Goal: Register for event/course

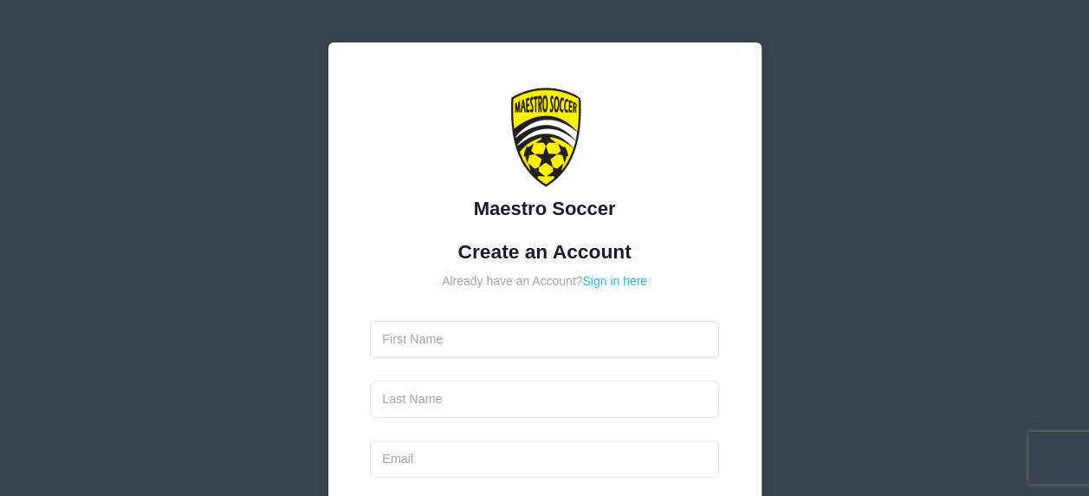
click at [613, 277] on link "Sign in here" at bounding box center [614, 281] width 65 height 14
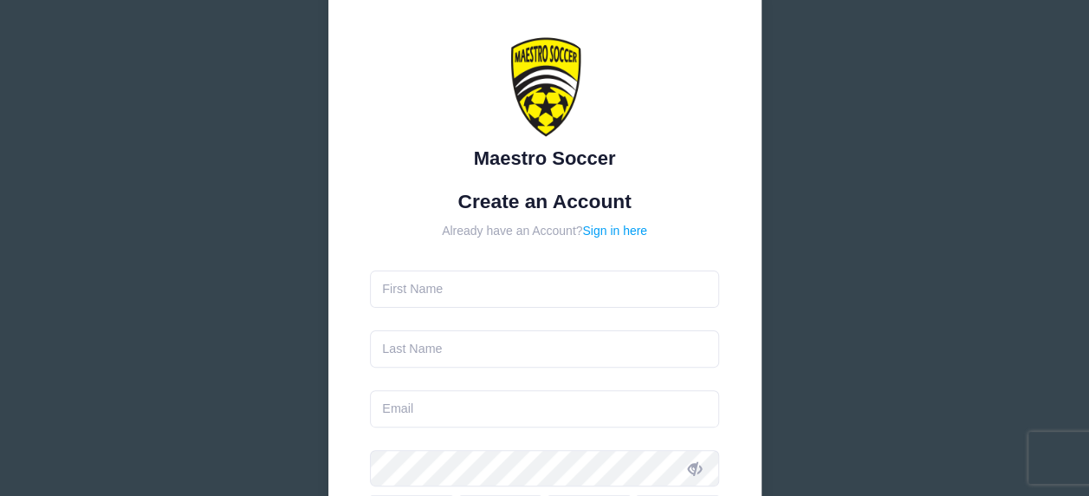
scroll to position [87, 0]
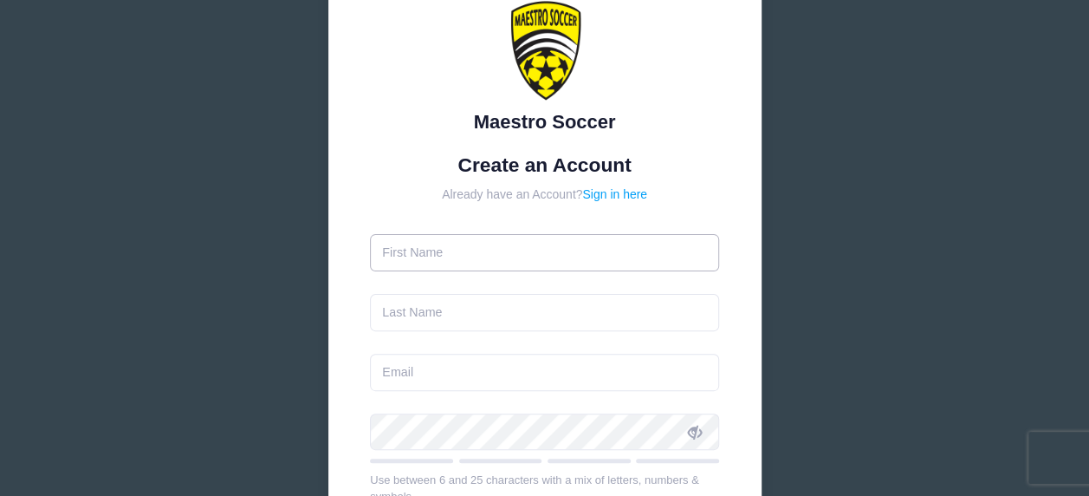
click at [463, 249] on input "text" at bounding box center [544, 252] width 349 height 37
type input "[PERSON_NAME]"
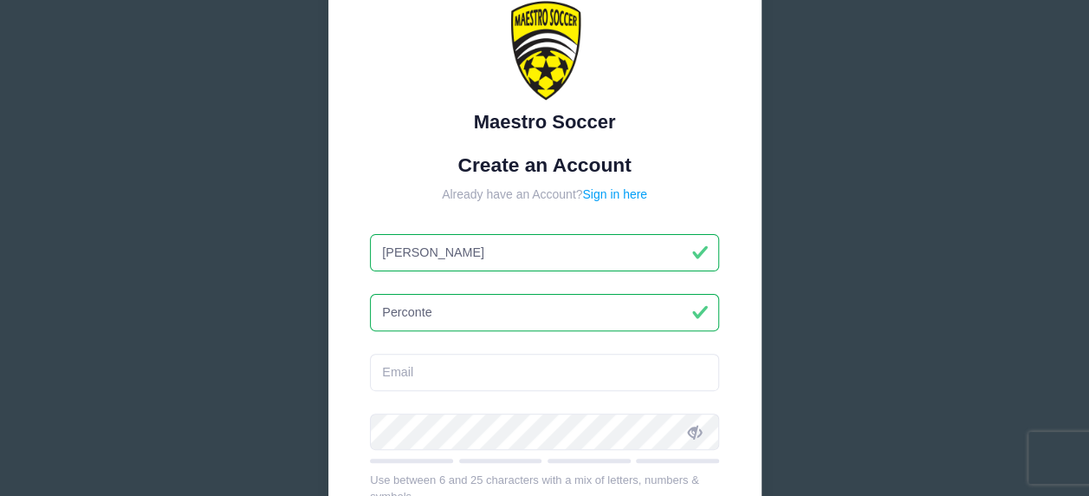
type input "Perconte"
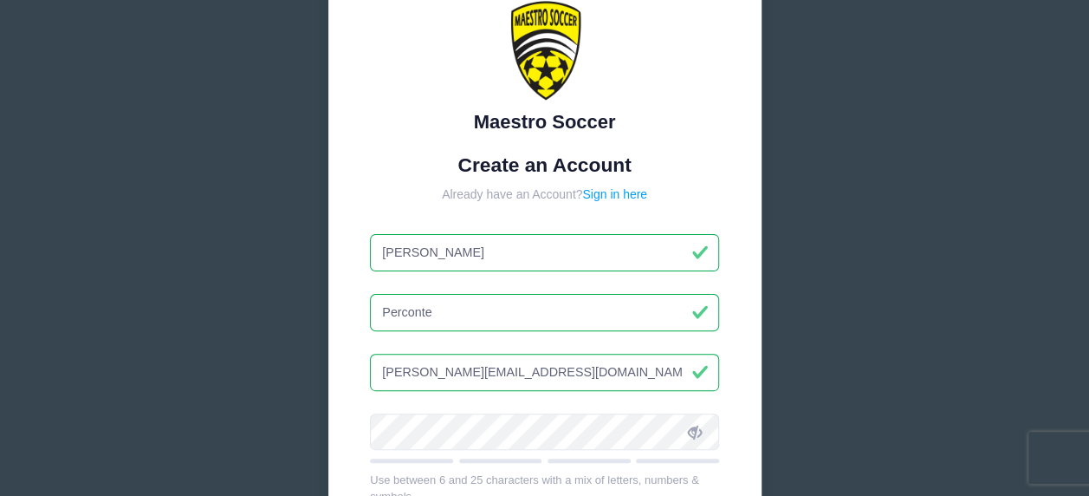
type input "[PERSON_NAME][EMAIL_ADDRESS][DOMAIN_NAME]"
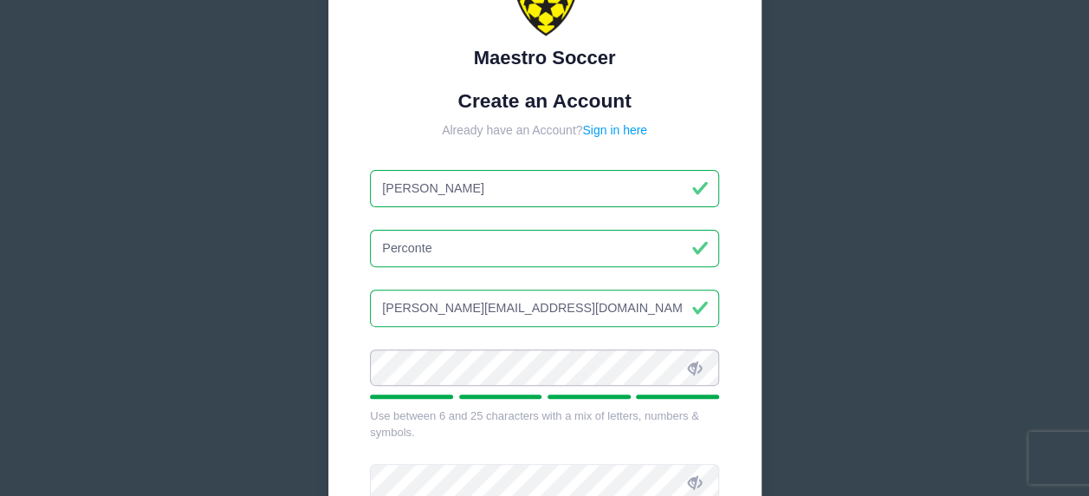
scroll to position [347, 0]
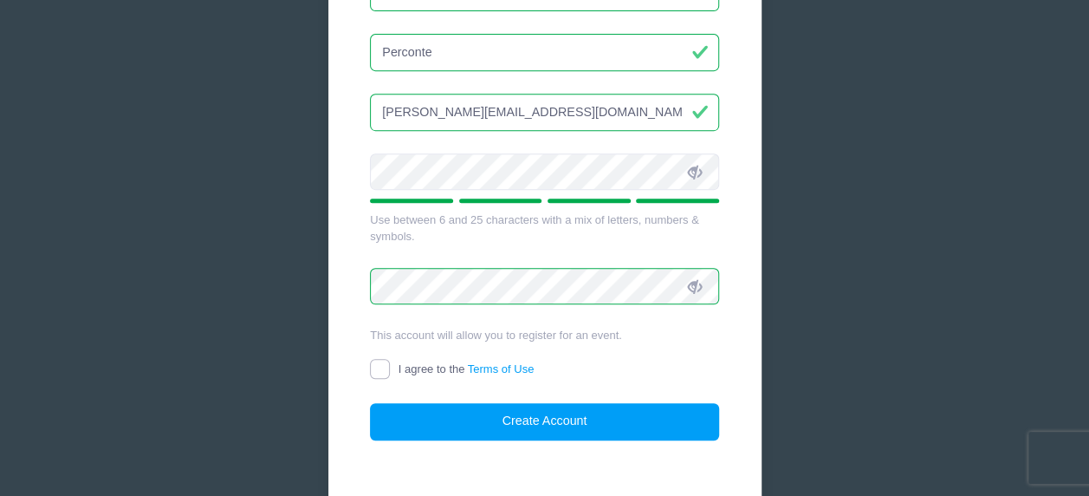
click at [378, 365] on input "I agree to the Terms of Use" at bounding box center [380, 369] width 20 height 20
checkbox input "true"
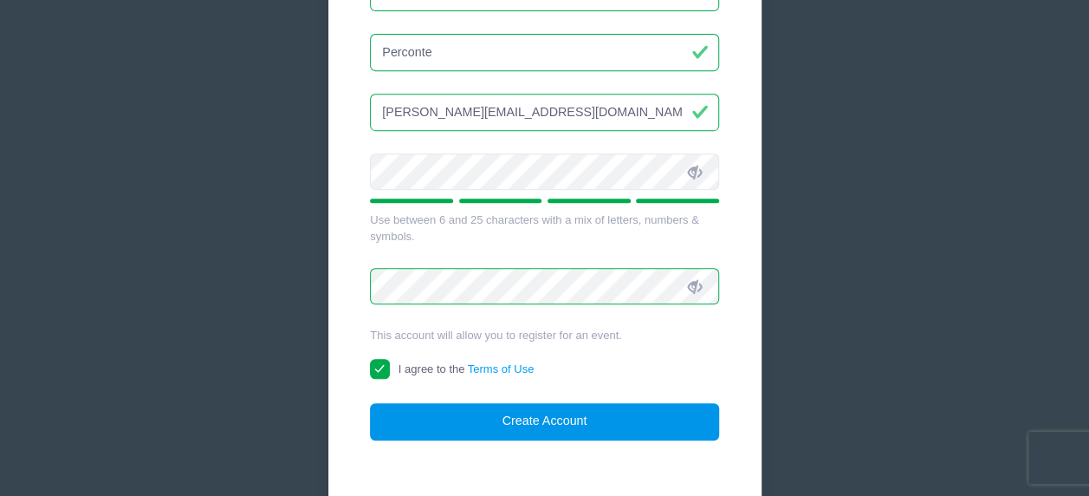
click at [492, 407] on button "Create Account" at bounding box center [544, 421] width 349 height 37
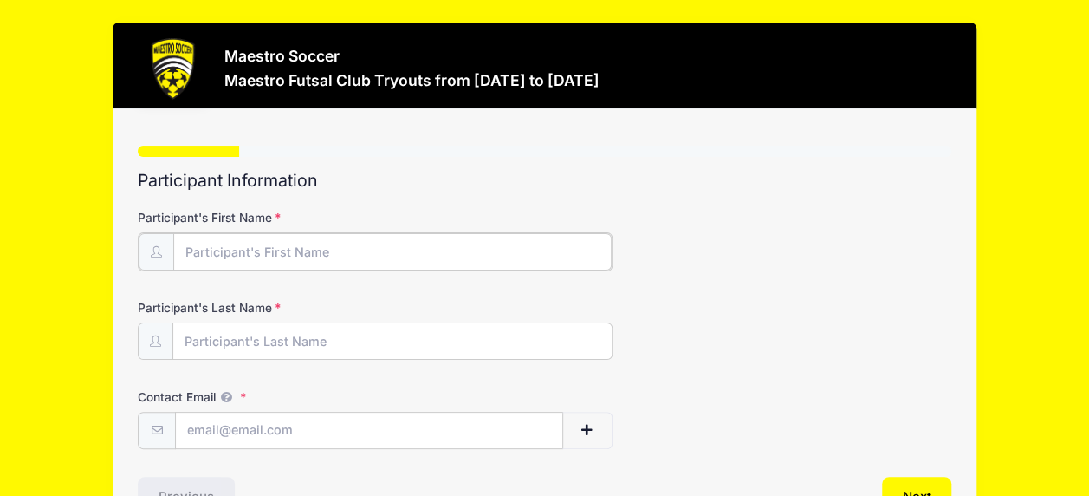
click at [409, 253] on input "Participant's First Name" at bounding box center [392, 251] width 438 height 37
type input "[PERSON_NAME]"
type input "Perconte"
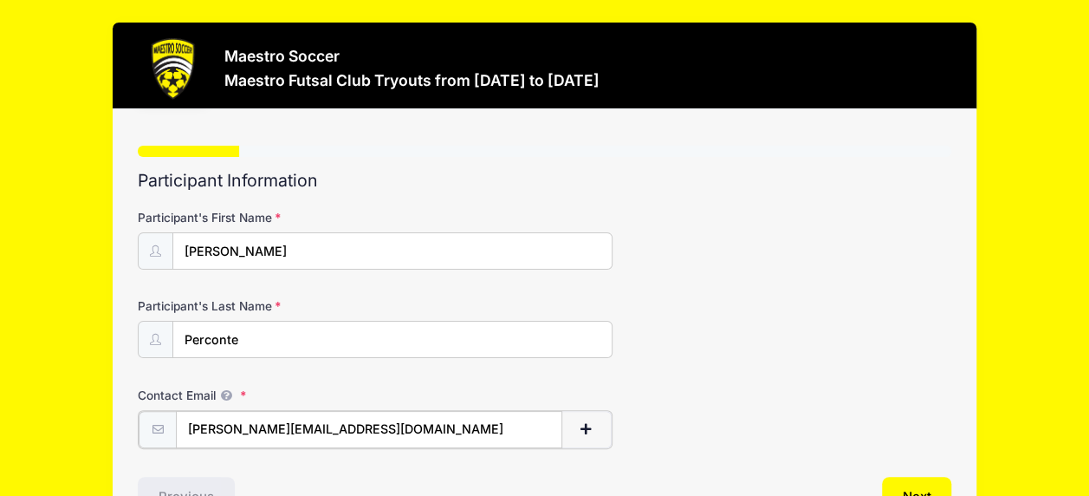
type input "[PERSON_NAME][EMAIL_ADDRESS][DOMAIN_NAME]"
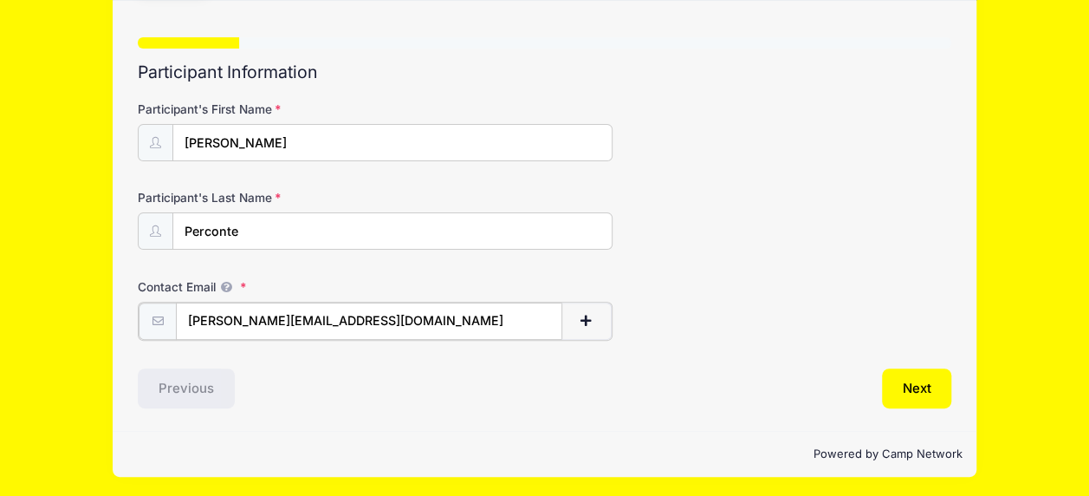
click at [589, 307] on button "button" at bounding box center [586, 320] width 50 height 37
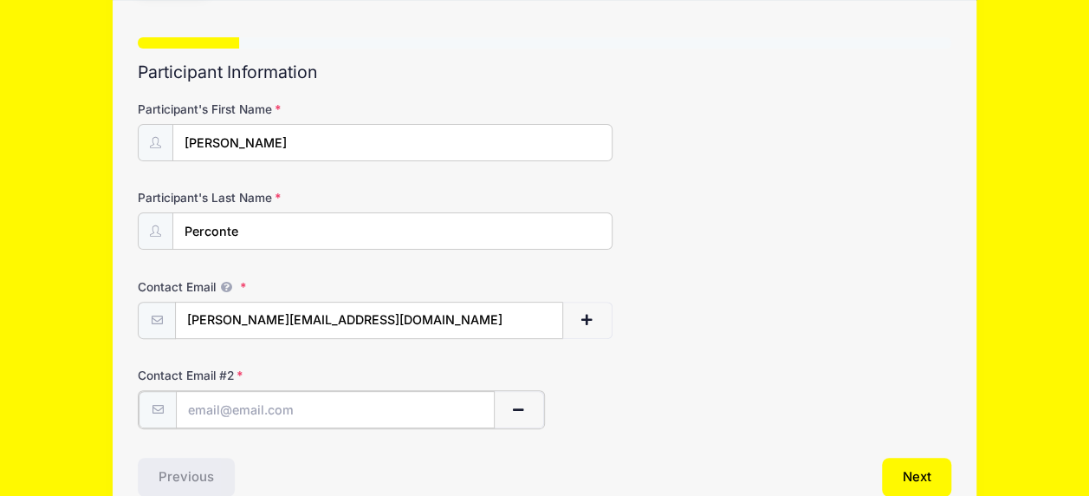
click at [377, 414] on input "text" at bounding box center [335, 409] width 318 height 37
type input "[EMAIL_ADDRESS][DOMAIN_NAME]"
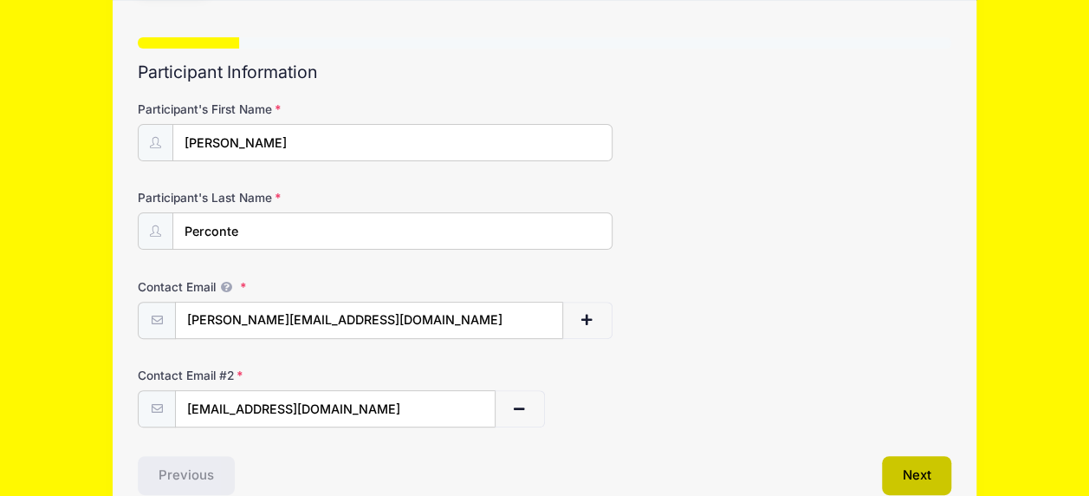
click at [904, 456] on button "Next" at bounding box center [917, 476] width 70 height 40
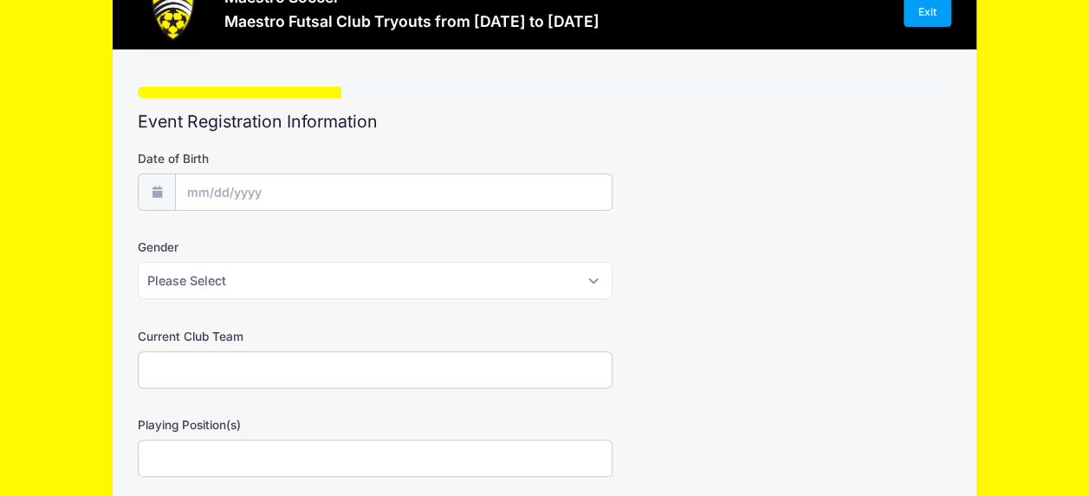
scroll to position [0, 0]
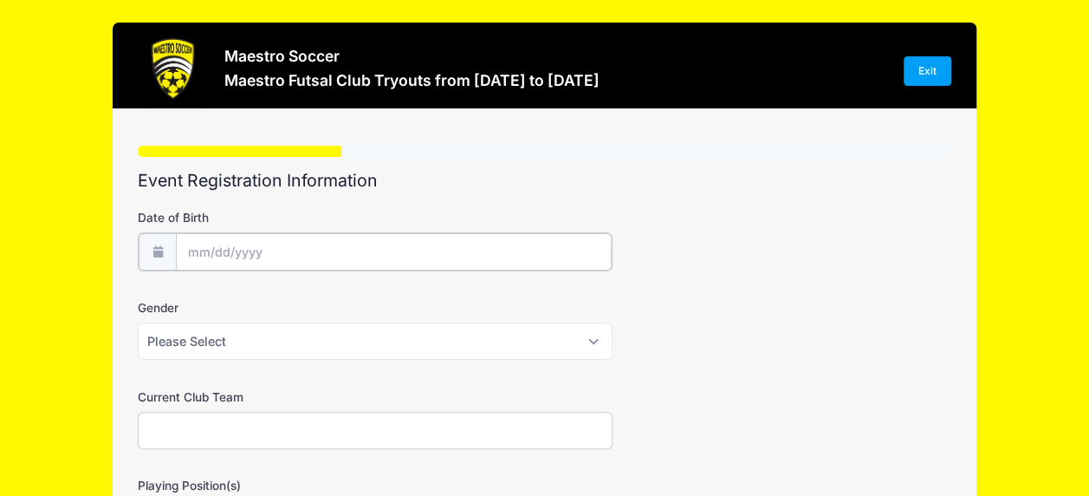
click at [265, 251] on input "Date of Birth" at bounding box center [394, 251] width 436 height 37
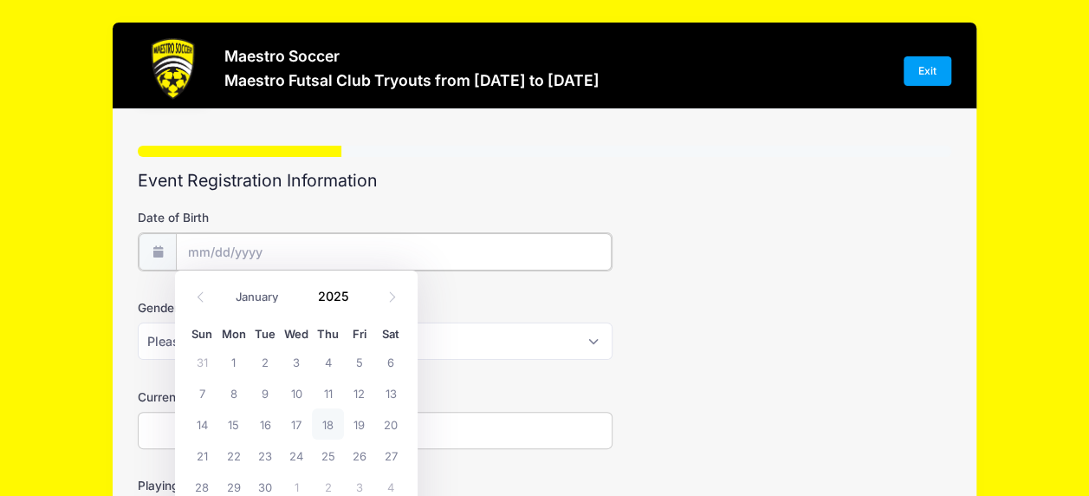
click at [214, 239] on input "Date of Birth" at bounding box center [394, 251] width 436 height 37
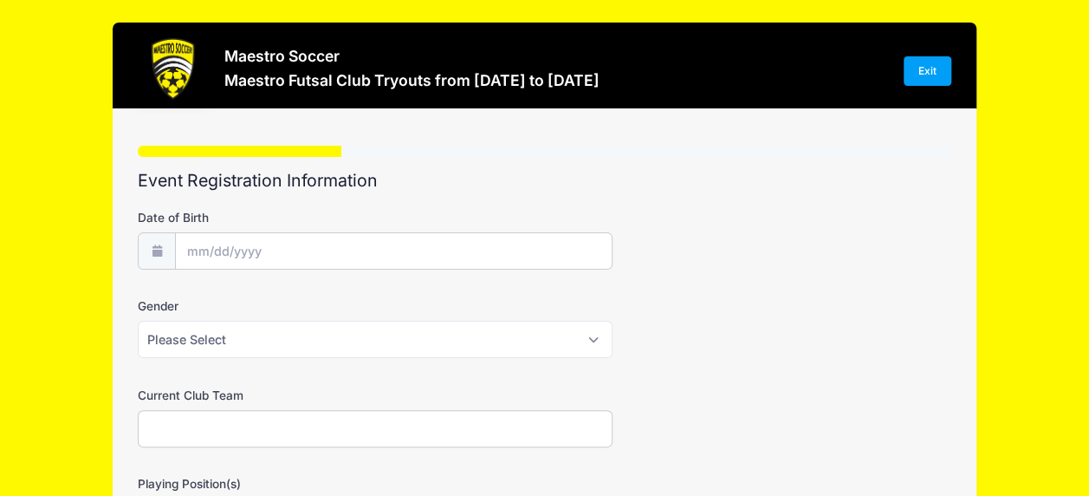
click at [173, 256] on span at bounding box center [157, 250] width 38 height 37
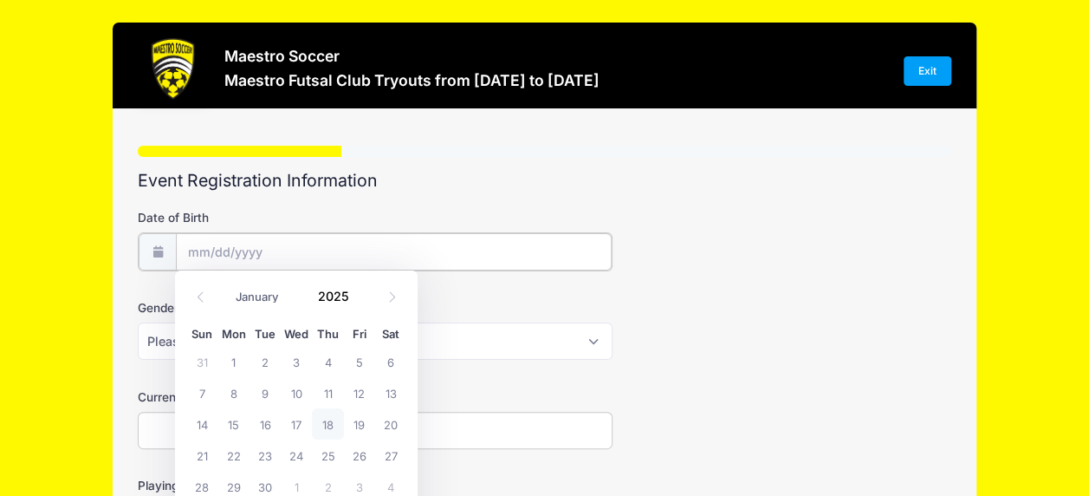
click at [186, 253] on input "Date of Birth" at bounding box center [394, 251] width 436 height 37
click at [251, 303] on select "January February March April May June July August September October November De…" at bounding box center [265, 296] width 77 height 23
select select "2"
click at [227, 285] on select "January February March April May June July August September October November De…" at bounding box center [265, 296] width 77 height 23
click at [359, 284] on span at bounding box center [359, 288] width 12 height 13
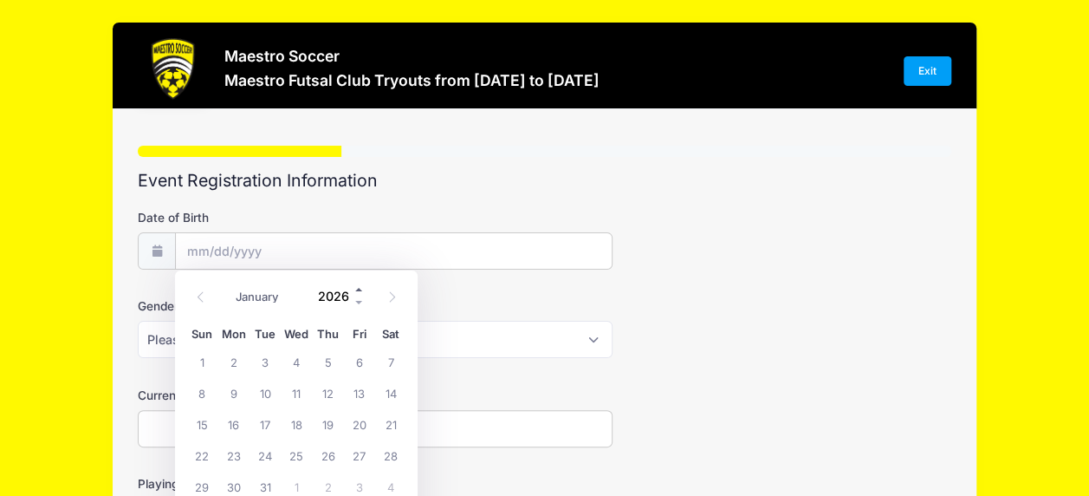
click at [360, 292] on span at bounding box center [359, 288] width 12 height 13
click at [355, 291] on span at bounding box center [359, 288] width 12 height 13
click at [357, 290] on span at bounding box center [359, 288] width 12 height 13
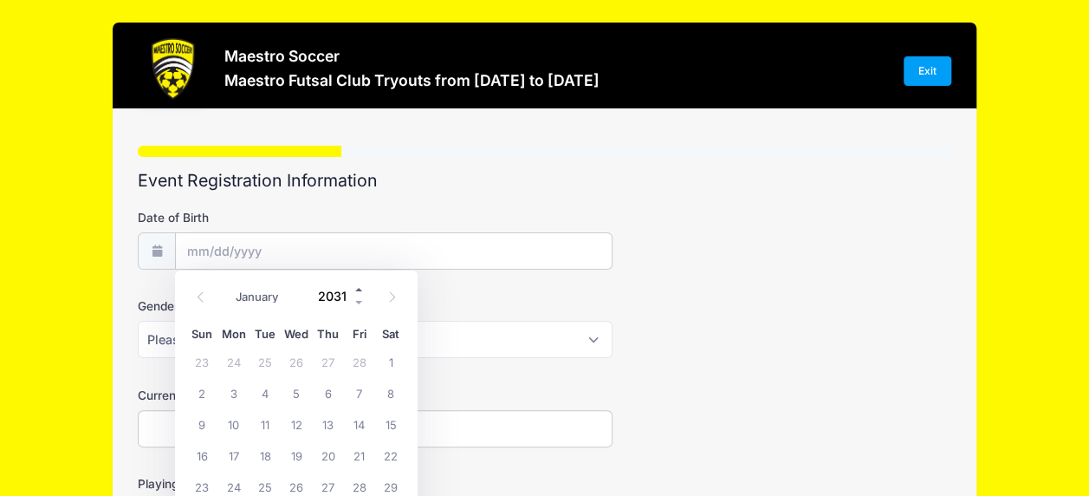
click at [357, 290] on span at bounding box center [359, 288] width 12 height 13
click at [356, 295] on span at bounding box center [359, 288] width 12 height 13
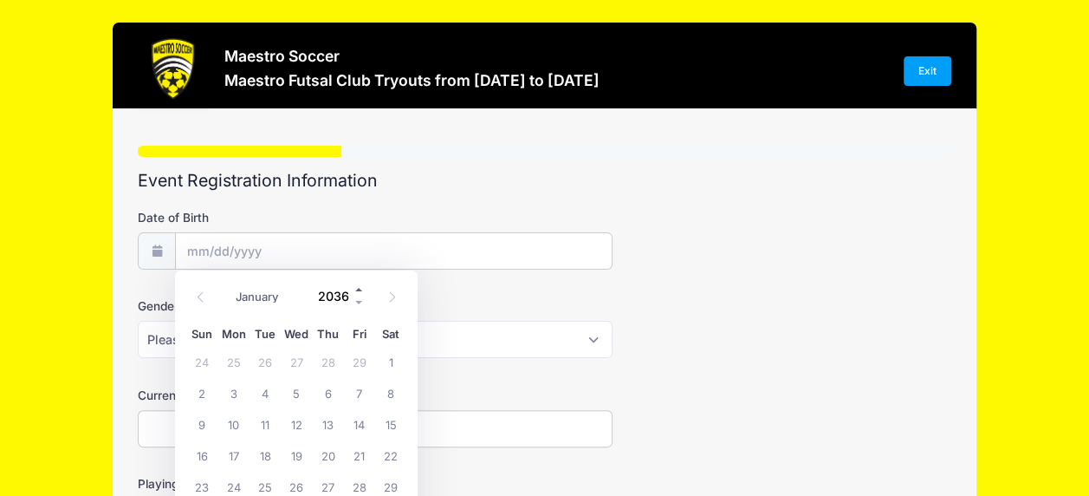
click at [356, 295] on span at bounding box center [359, 288] width 12 height 13
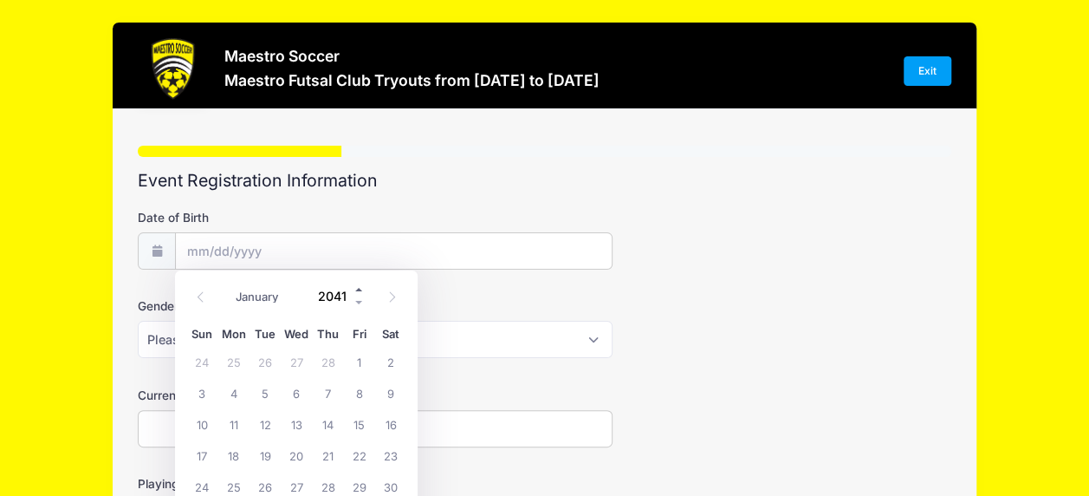
click at [356, 295] on span at bounding box center [359, 288] width 12 height 13
click at [356, 282] on div "January February March April May June July August September October November [D…" at bounding box center [296, 290] width 165 height 29
click at [356, 288] on div "January February March April May June July August September October November [D…" at bounding box center [296, 290] width 165 height 29
click at [356, 288] on span at bounding box center [359, 288] width 12 height 13
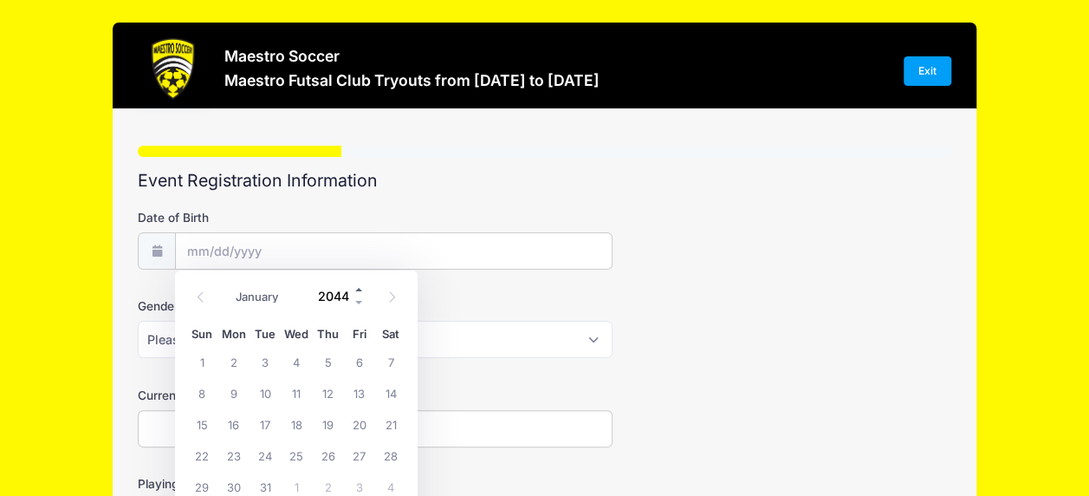
click at [356, 288] on span at bounding box center [359, 288] width 12 height 13
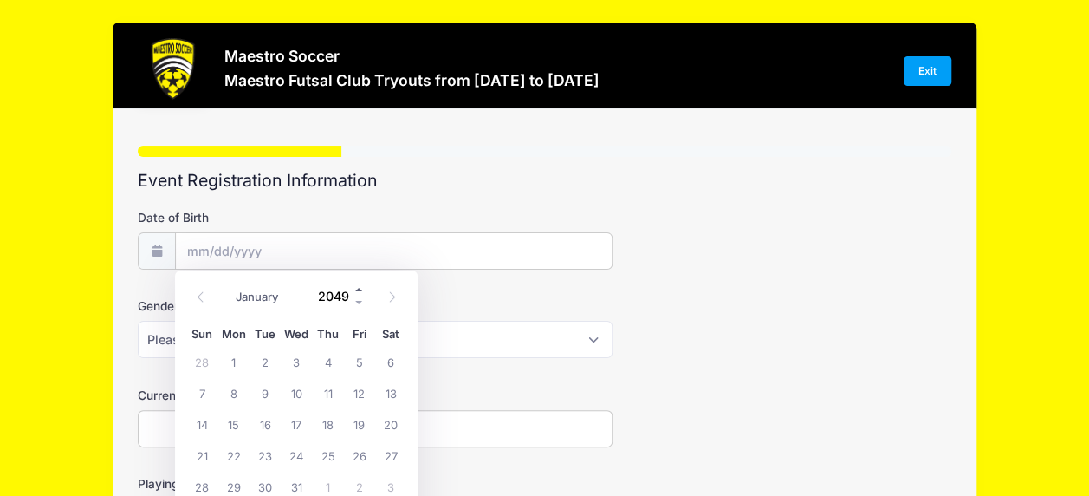
click at [356, 288] on span at bounding box center [359, 288] width 12 height 13
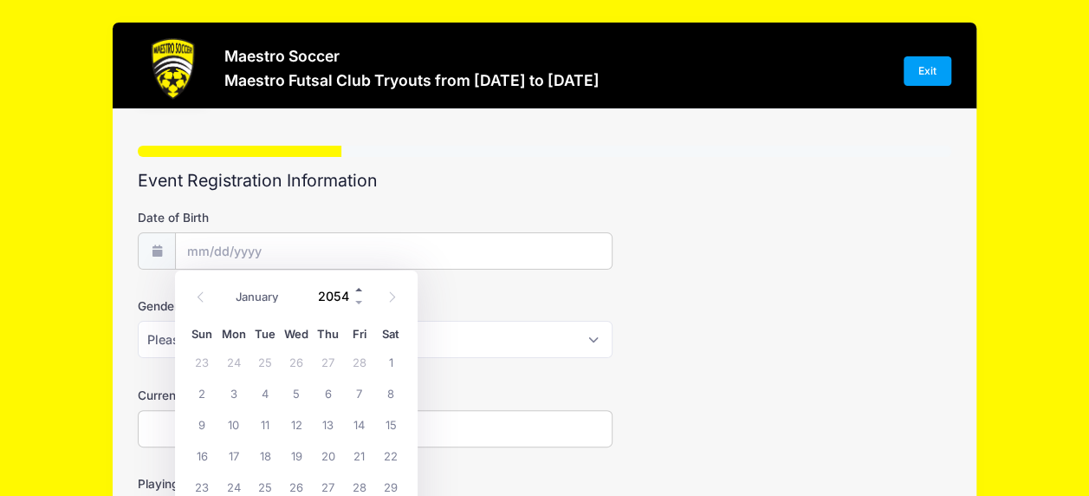
click at [356, 288] on span at bounding box center [359, 288] width 12 height 13
click at [360, 297] on span at bounding box center [359, 301] width 12 height 13
click at [360, 299] on span at bounding box center [359, 301] width 12 height 13
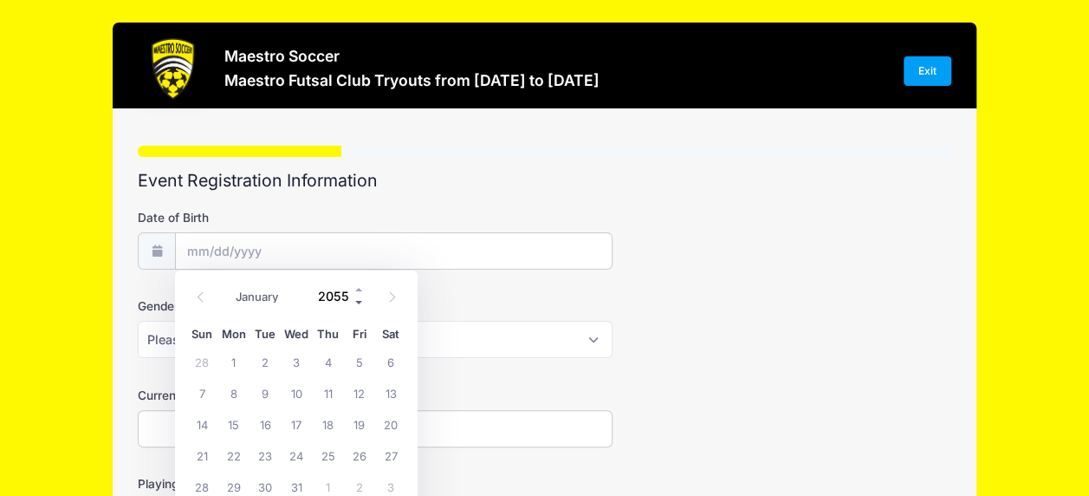
click at [360, 300] on span at bounding box center [359, 301] width 12 height 13
click at [360, 301] on span at bounding box center [359, 301] width 12 height 13
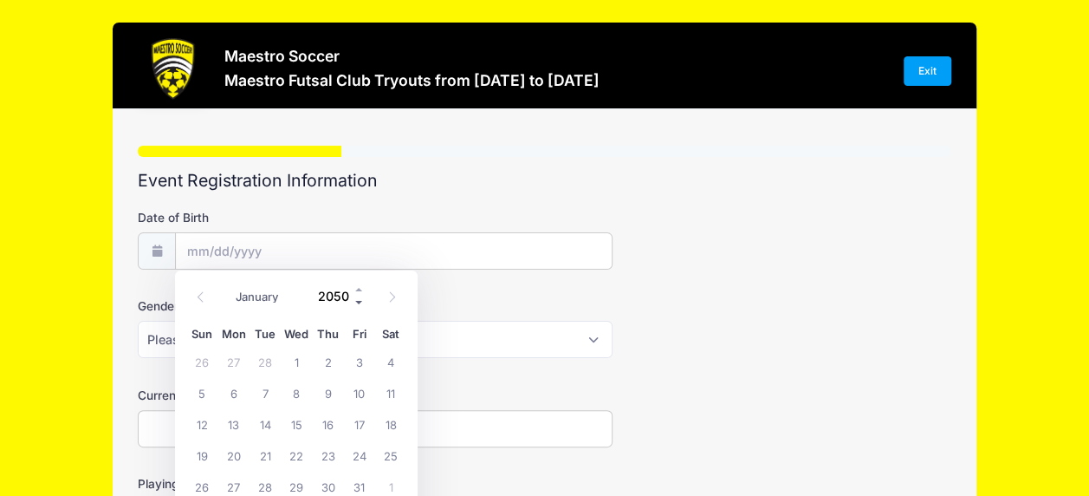
click at [360, 301] on span at bounding box center [359, 301] width 12 height 13
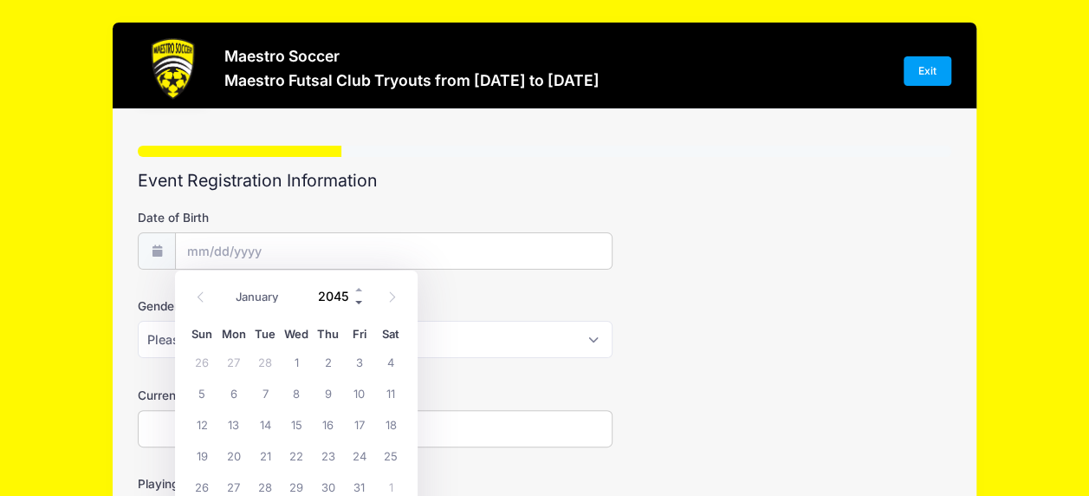
click at [360, 301] on span at bounding box center [359, 301] width 12 height 13
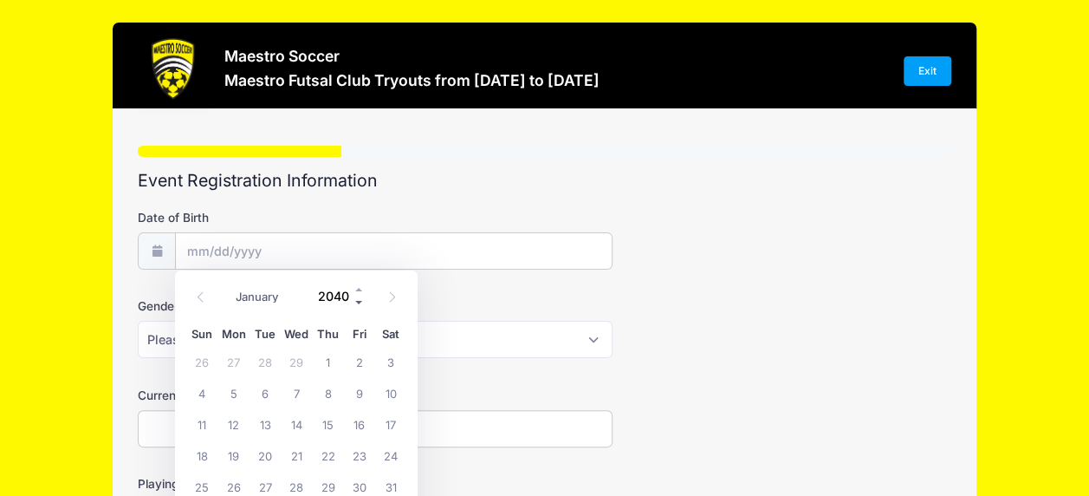
click at [360, 301] on span at bounding box center [359, 301] width 12 height 13
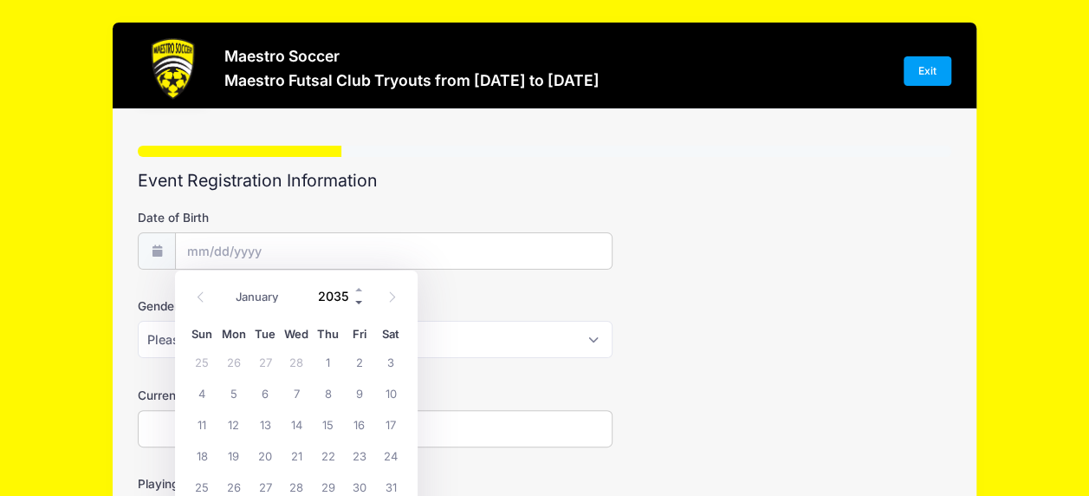
click at [360, 301] on span at bounding box center [359, 301] width 12 height 13
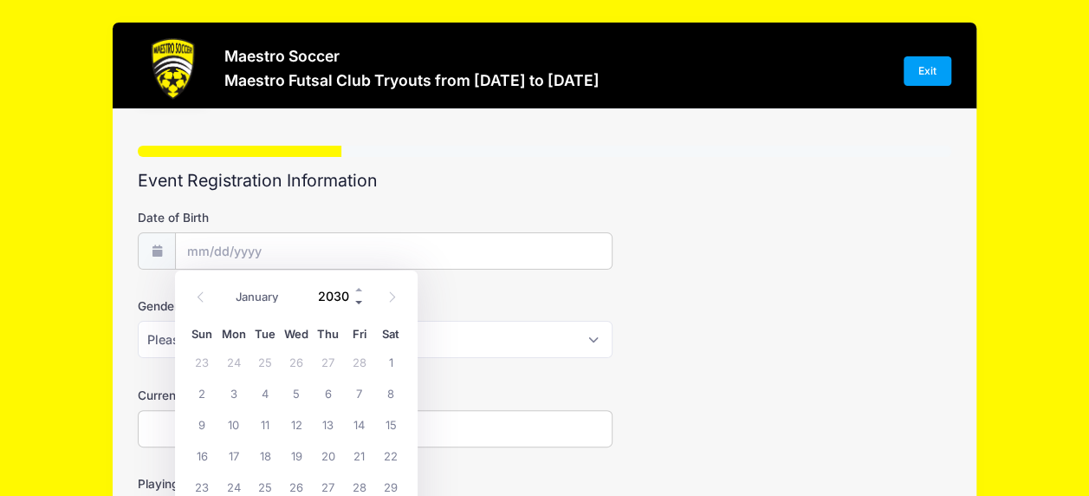
click at [360, 301] on span at bounding box center [359, 301] width 12 height 13
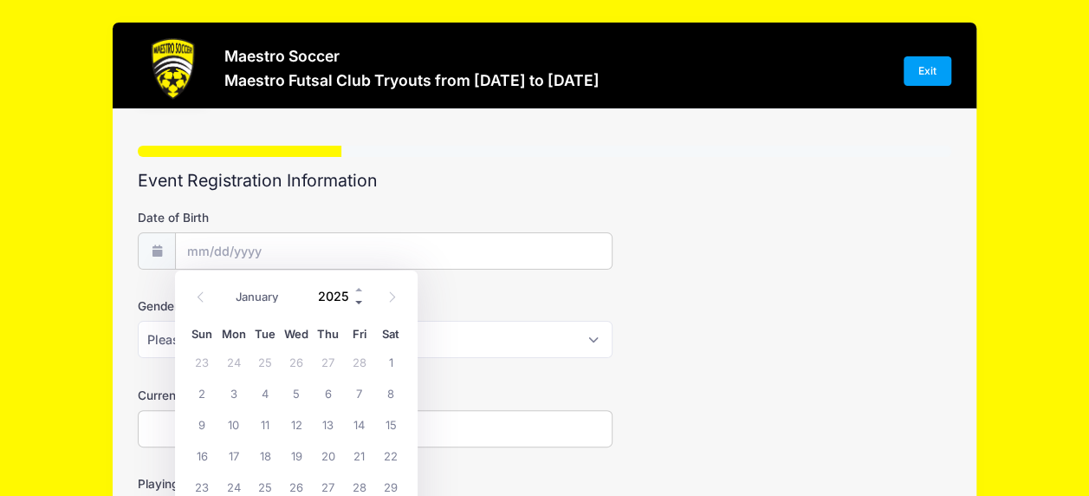
click at [360, 301] on span at bounding box center [359, 301] width 12 height 13
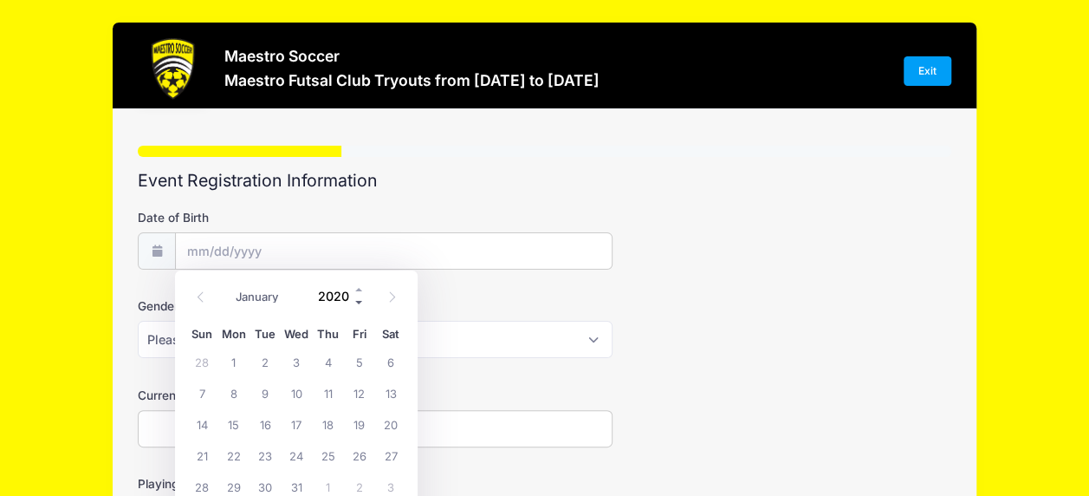
click at [360, 301] on span at bounding box center [359, 301] width 12 height 13
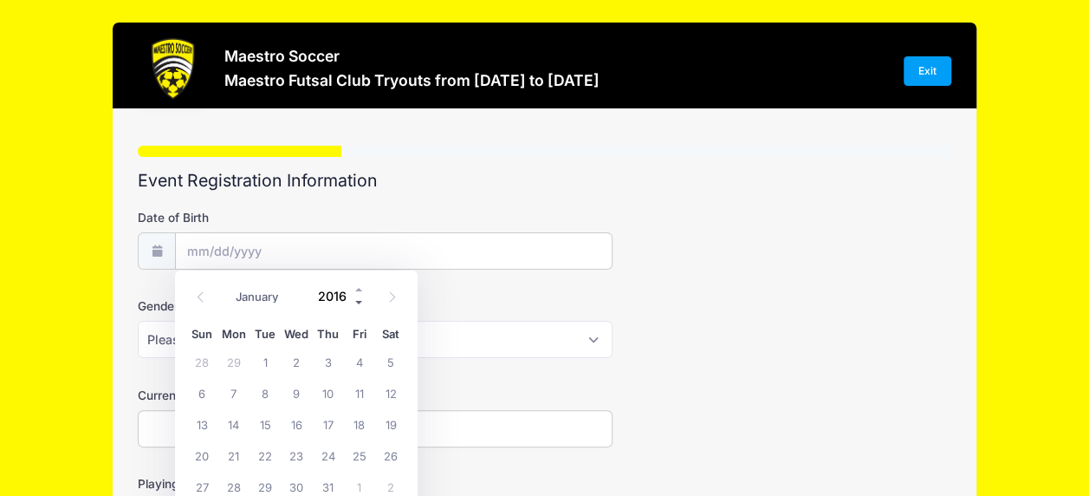
type input "2015"
click at [301, 423] on span "18" at bounding box center [296, 423] width 31 height 31
type input "[DATE]"
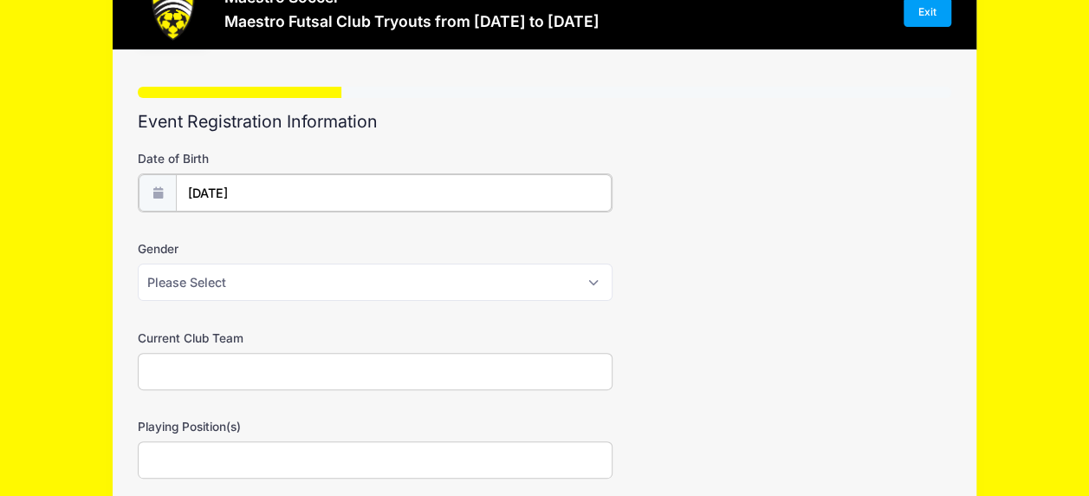
scroll to position [87, 0]
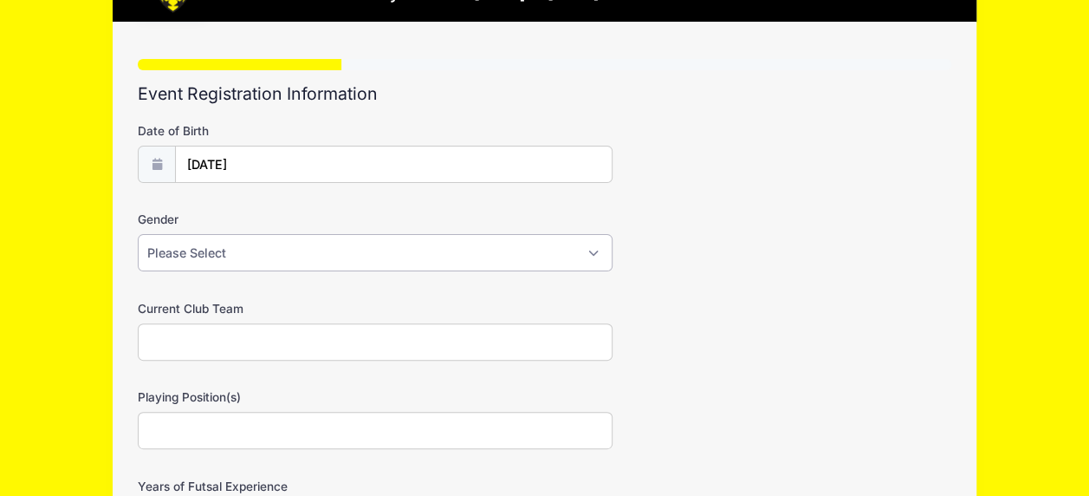
click at [210, 248] on select "Please Select [DEMOGRAPHIC_DATA] [DEMOGRAPHIC_DATA] Prefer not to say" at bounding box center [375, 252] width 475 height 37
select select "[DEMOGRAPHIC_DATA]"
click at [138, 234] on select "Please Select [DEMOGRAPHIC_DATA] [DEMOGRAPHIC_DATA] Prefer not to say" at bounding box center [375, 252] width 475 height 37
click at [224, 339] on input "Current Club Team" at bounding box center [375, 341] width 475 height 37
type input "Madison Soccer Club / NJ Nationals"
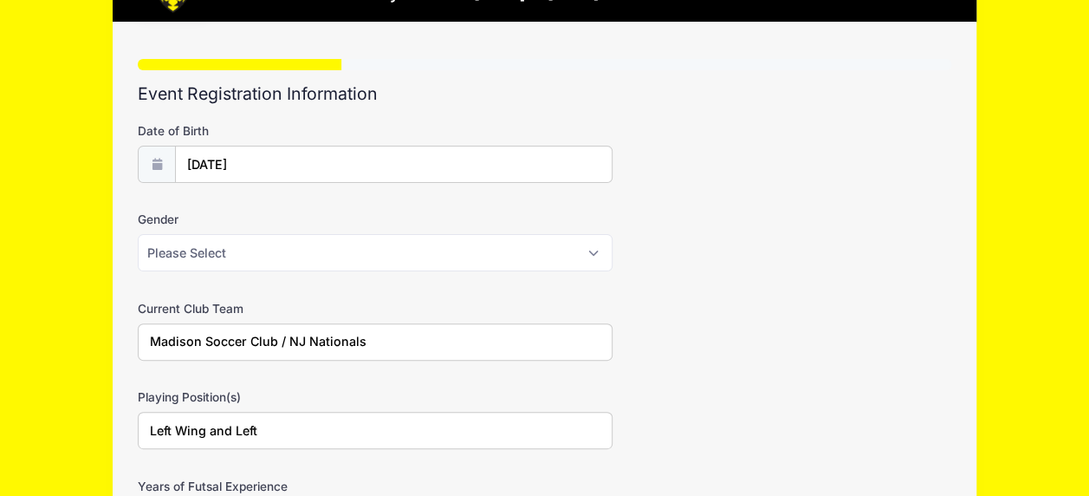
click at [544, 416] on input "Left Wing and Left" at bounding box center [375, 430] width 475 height 37
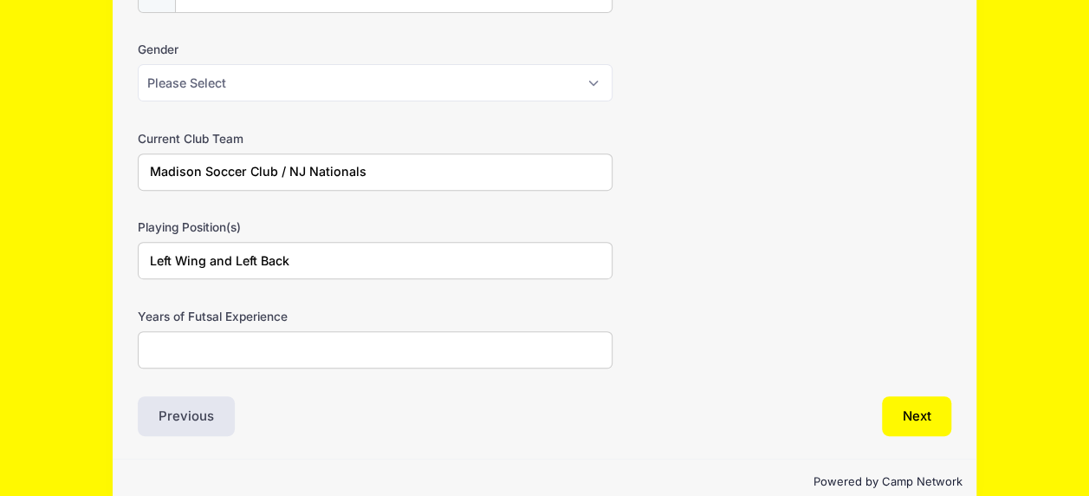
scroll to position [284, 0]
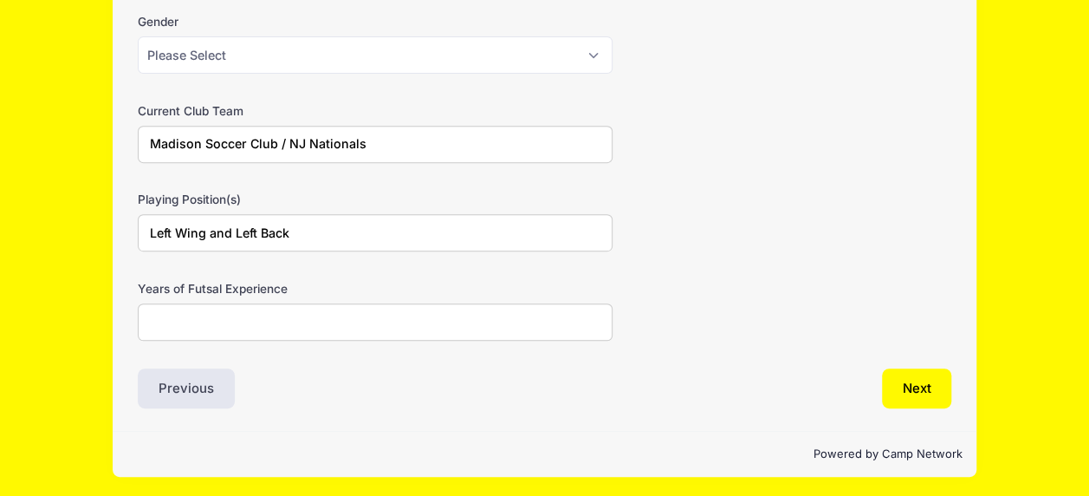
type input "Left Wing and Left Back"
click at [301, 317] on input "Years of Futsal Experience" at bounding box center [375, 321] width 475 height 37
type input "1"
click at [923, 386] on button "Next" at bounding box center [917, 388] width 70 height 40
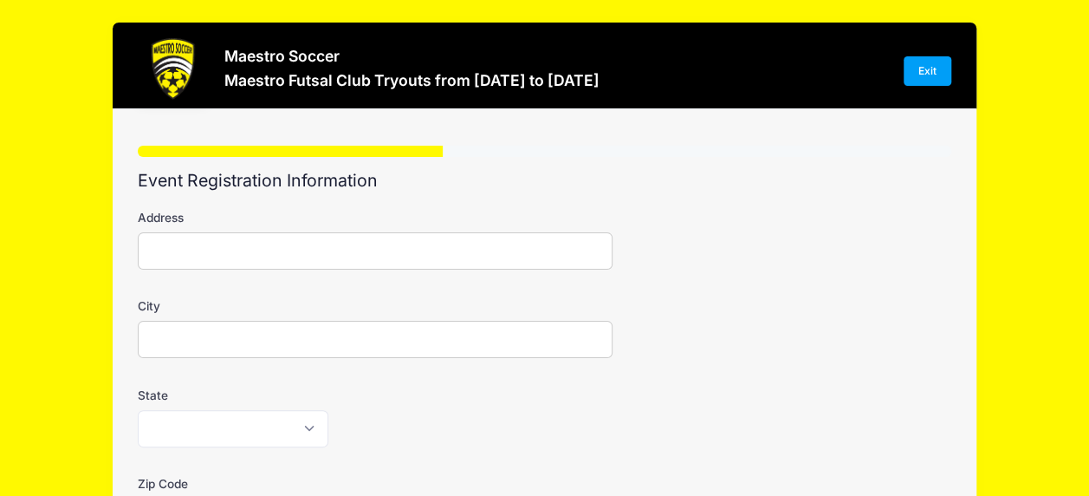
scroll to position [0, 0]
click at [161, 252] on input "Address" at bounding box center [375, 250] width 475 height 37
type input "[STREET_ADDRESS]"
type input "[GEOGRAPHIC_DATA]"
click at [315, 431] on select "[US_STATE] [US_STATE] [US_STATE] [US_STATE] [US_STATE] Armed Forces Africa Arme…" at bounding box center [233, 428] width 191 height 37
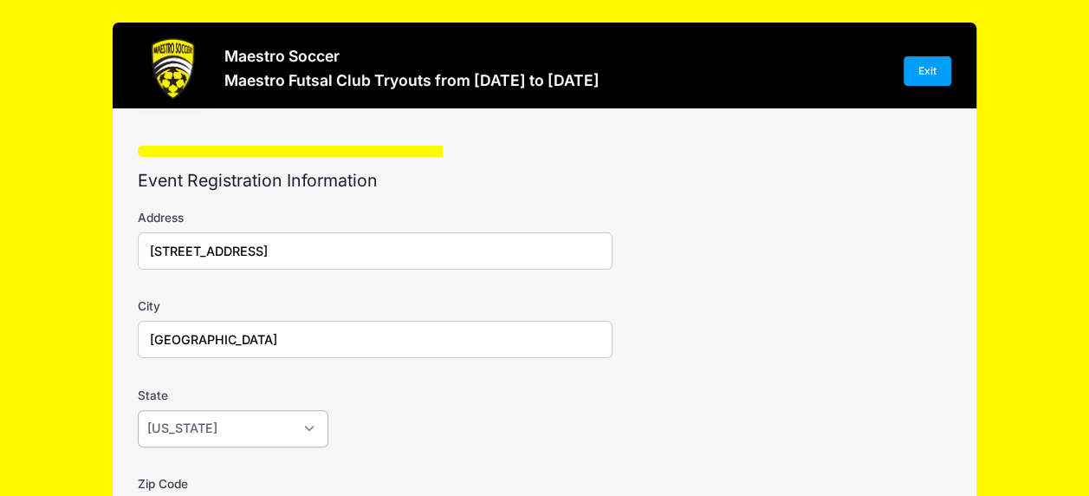
select select "NJ"
click at [138, 410] on select "[US_STATE] [US_STATE] [US_STATE] [US_STATE] [US_STATE] Armed Forces Africa Arme…" at bounding box center [233, 428] width 191 height 37
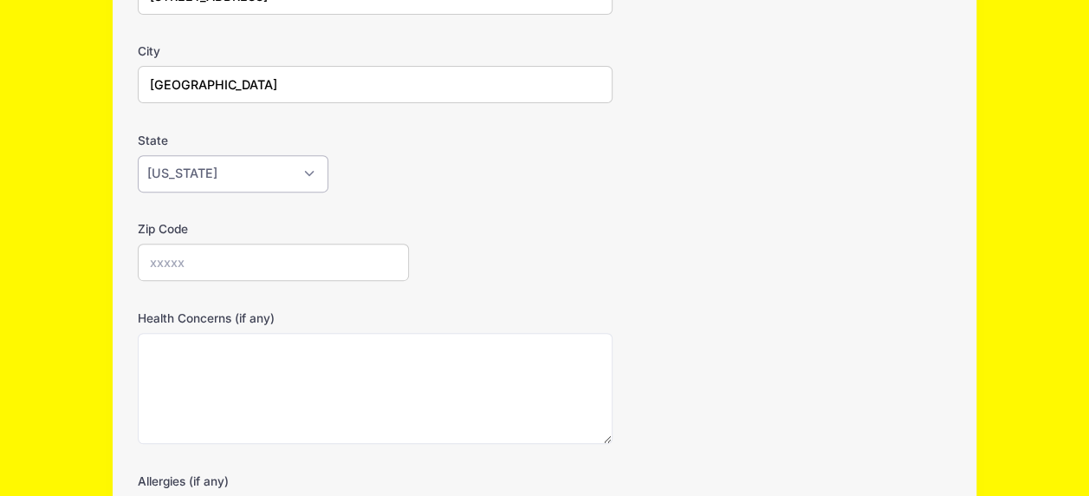
scroll to position [260, 0]
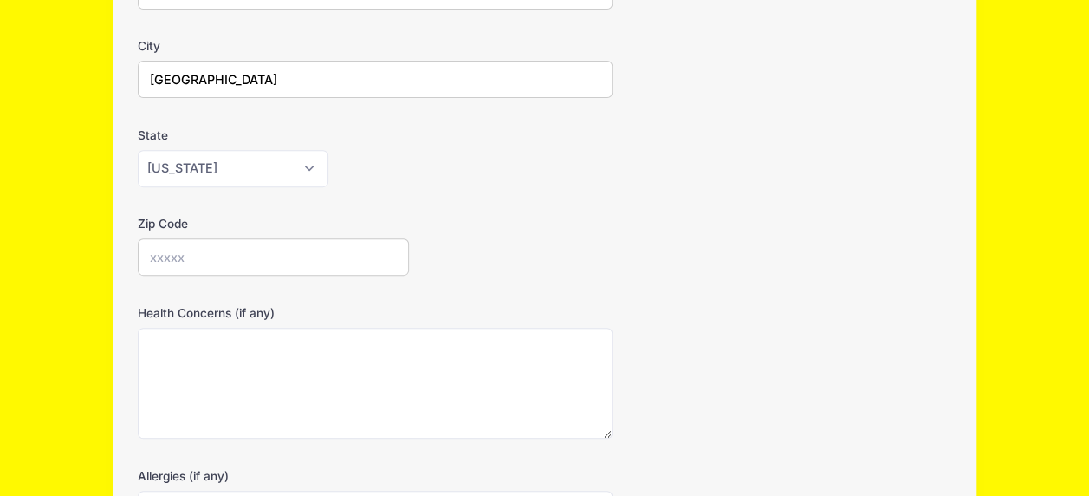
click at [193, 251] on input "Zip Code" at bounding box center [273, 256] width 271 height 37
type input "07940"
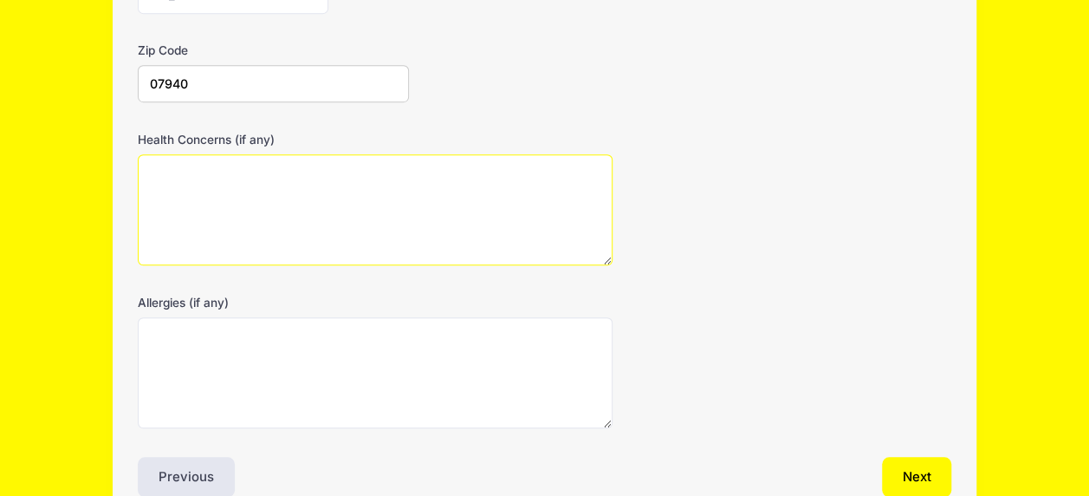
scroll to position [521, 0]
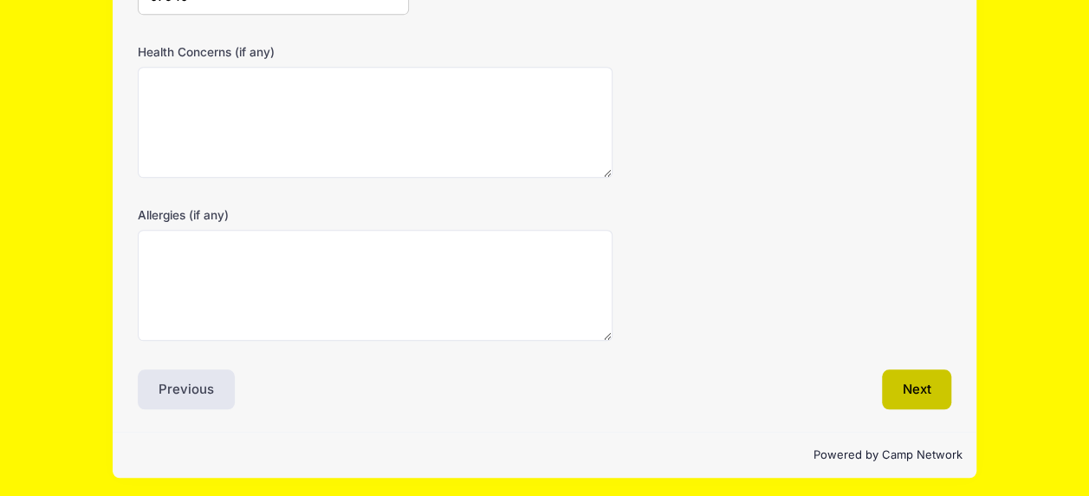
click at [929, 381] on button "Next" at bounding box center [917, 389] width 70 height 40
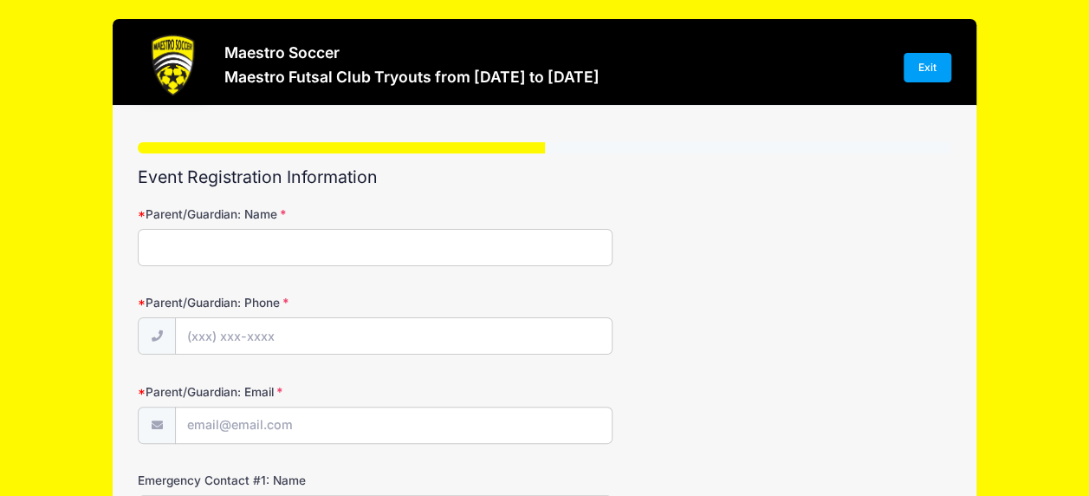
scroll to position [0, 0]
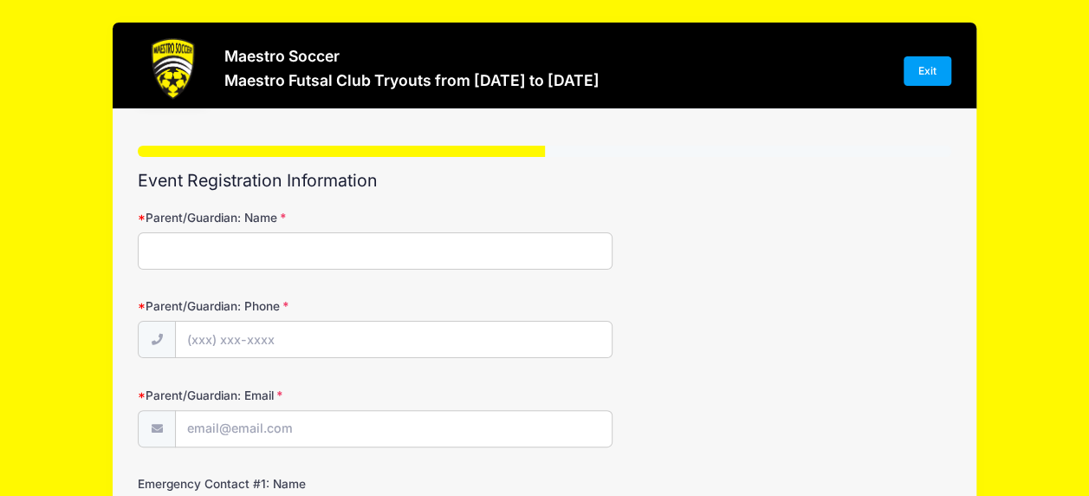
click at [251, 243] on input "Parent/Guardian: Name" at bounding box center [375, 250] width 475 height 37
type input "[PERSON_NAME]"
type input "[PHONE_NUMBER]"
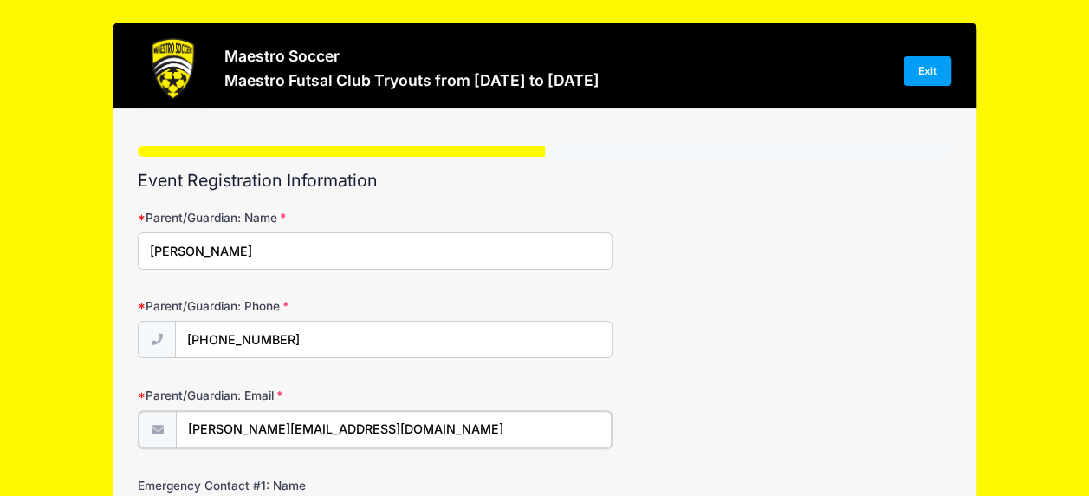
type input "[PERSON_NAME][EMAIL_ADDRESS][DOMAIN_NAME]"
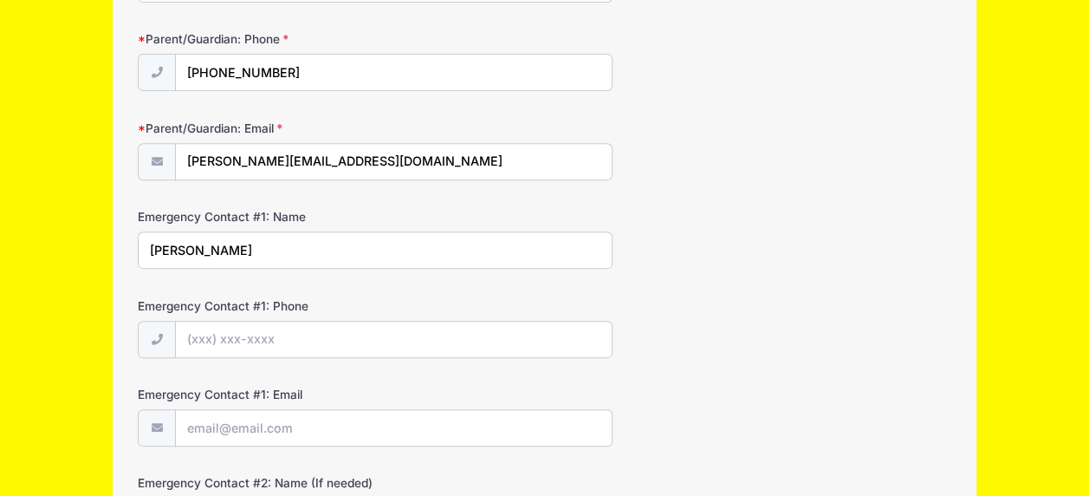
type input "[PERSON_NAME]"
type input "[PHONE_NUMBER]"
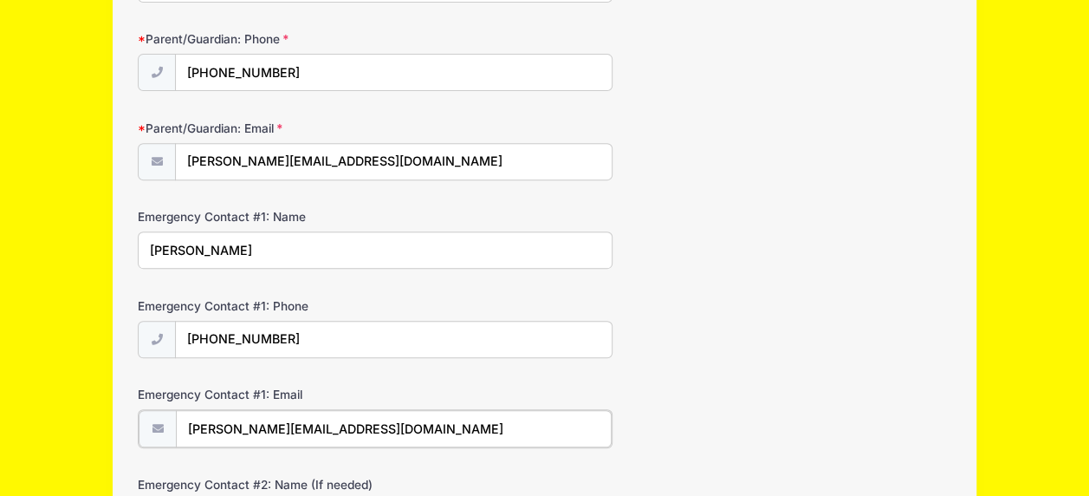
type input "[PERSON_NAME][EMAIL_ADDRESS][DOMAIN_NAME]"
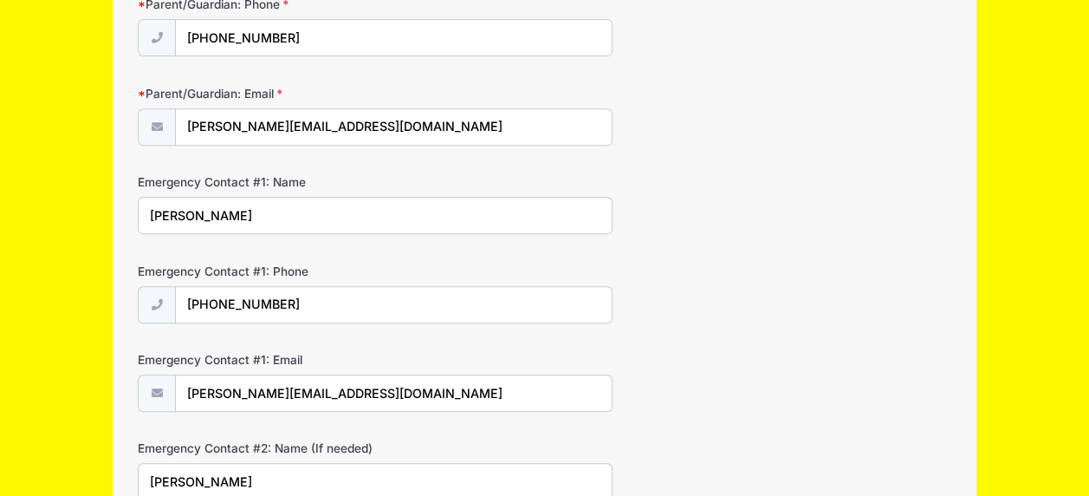
type input "[PERSON_NAME]"
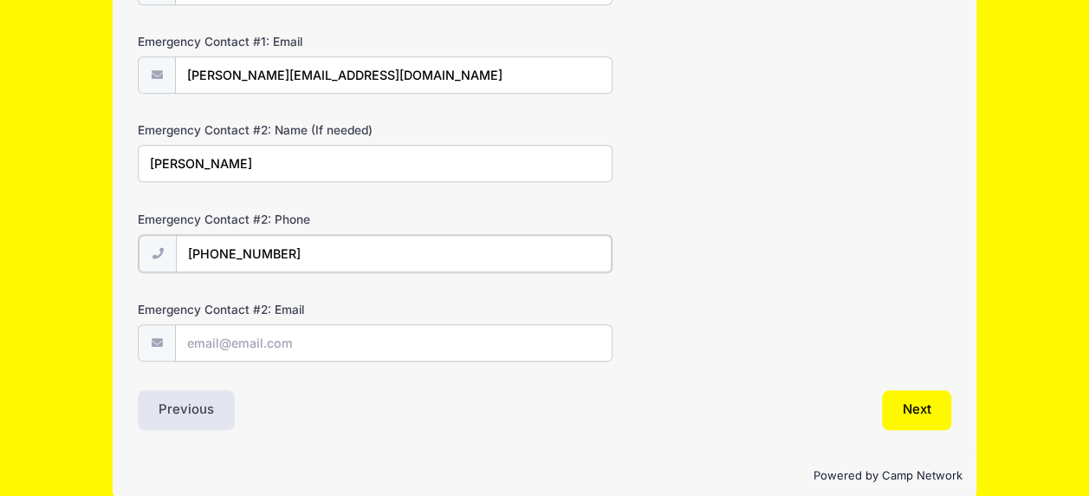
type input "[PHONE_NUMBER]"
type input "[EMAIL_ADDRESS][DOMAIN_NAME]"
click at [878, 408] on div "Next" at bounding box center [752, 408] width 415 height 40
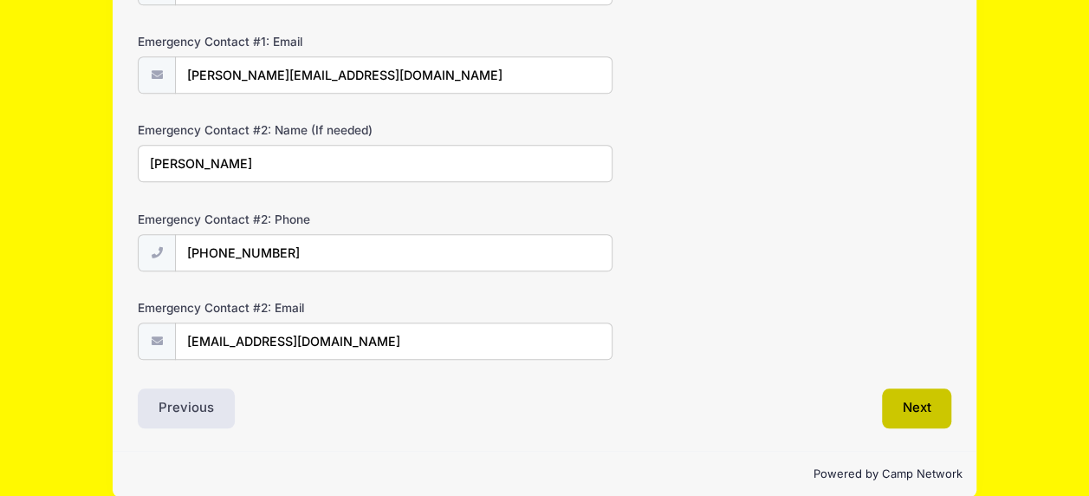
click at [916, 408] on button "Next" at bounding box center [917, 408] width 70 height 40
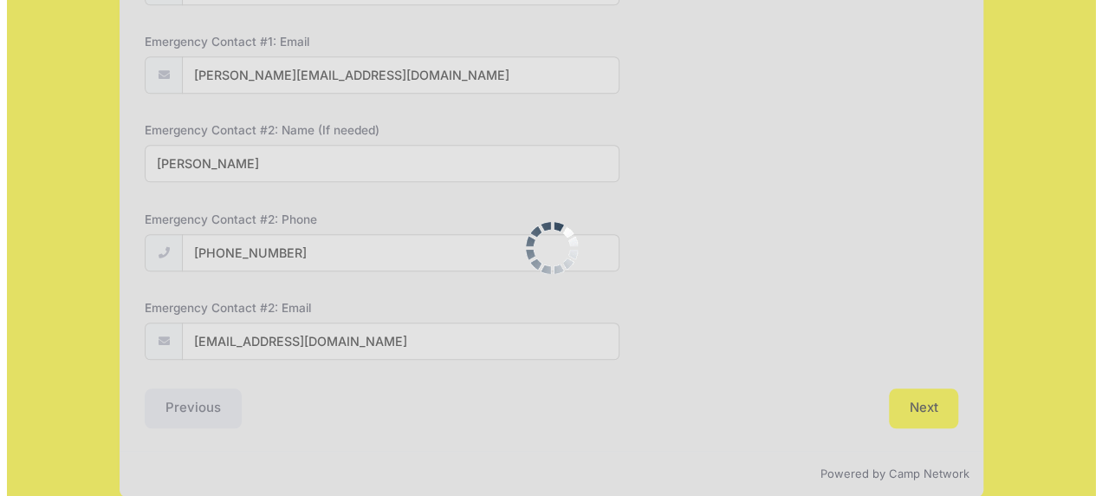
scroll to position [0, 0]
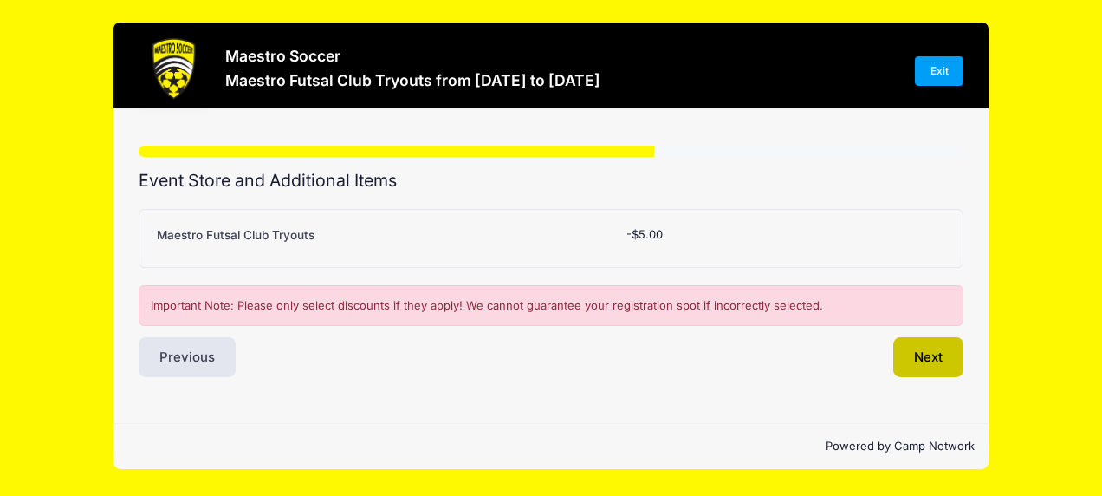
click at [926, 355] on button "Next" at bounding box center [928, 357] width 70 height 40
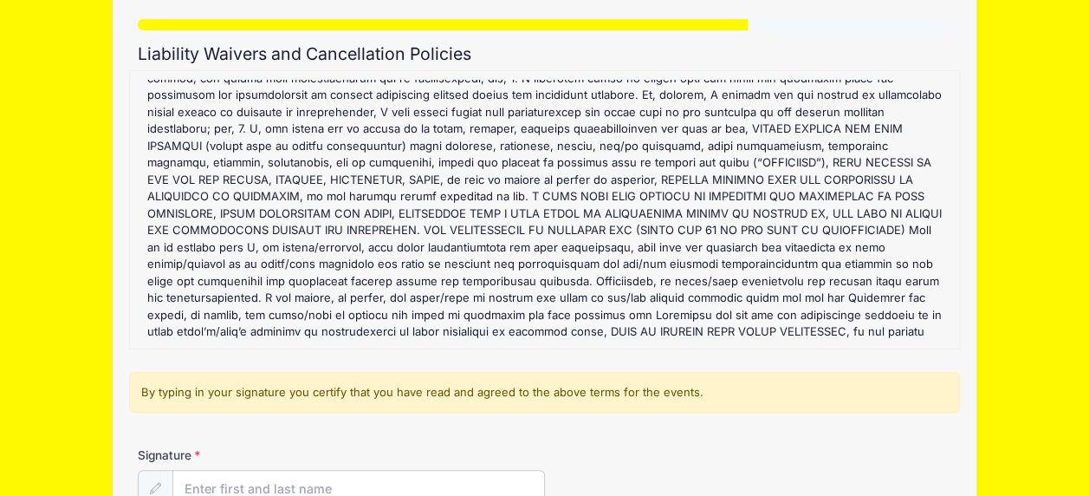
scroll to position [317, 0]
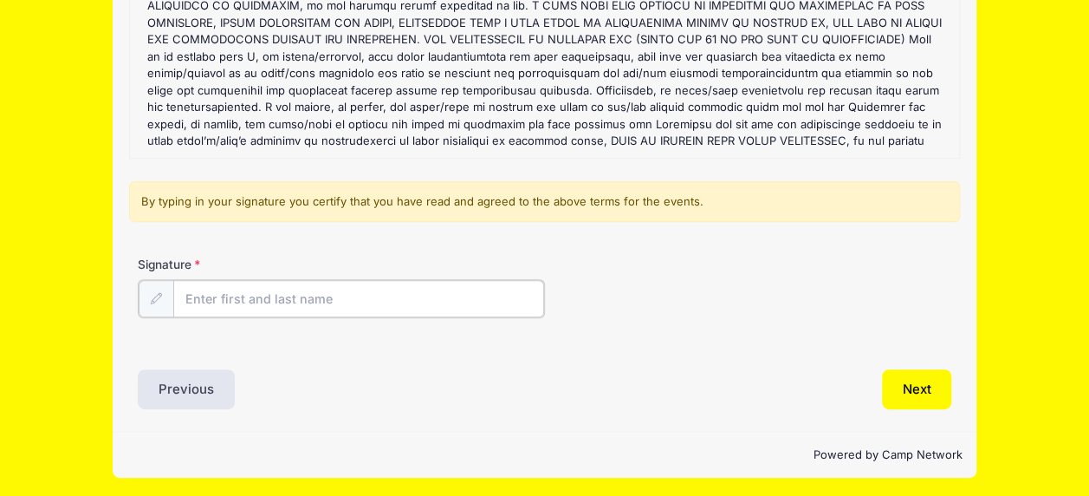
click at [347, 298] on input "Signature" at bounding box center [358, 298] width 371 height 37
type input "[PERSON_NAME]"
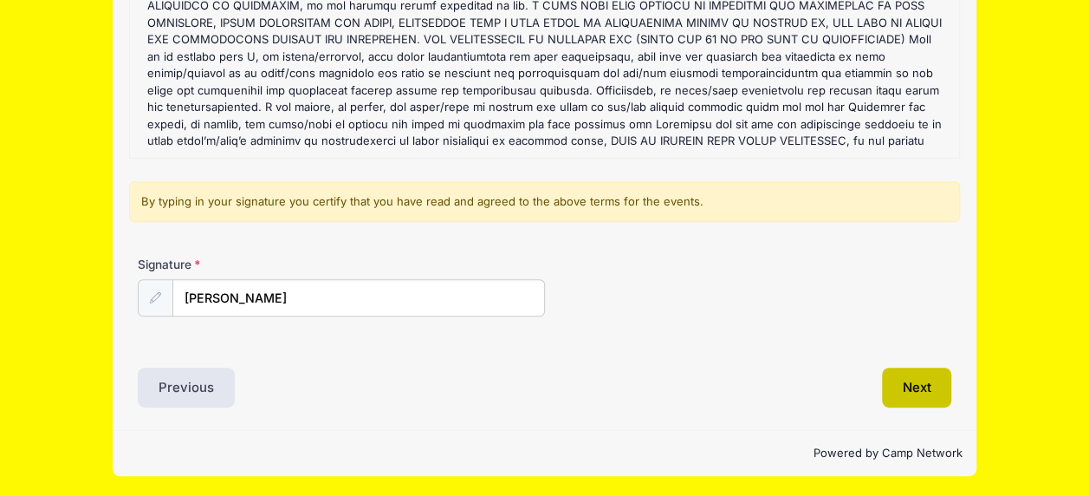
click at [924, 392] on button "Next" at bounding box center [917, 387] width 70 height 40
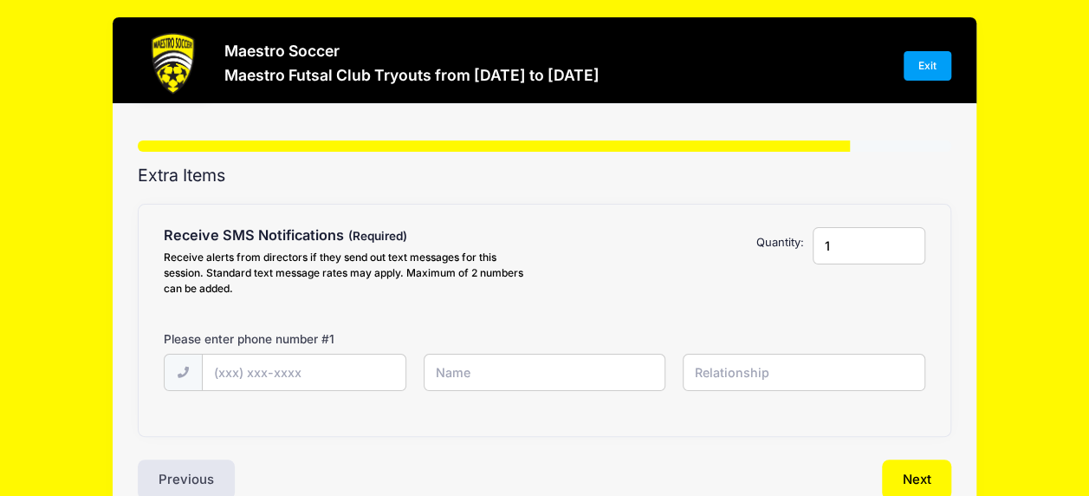
scroll to position [0, 0]
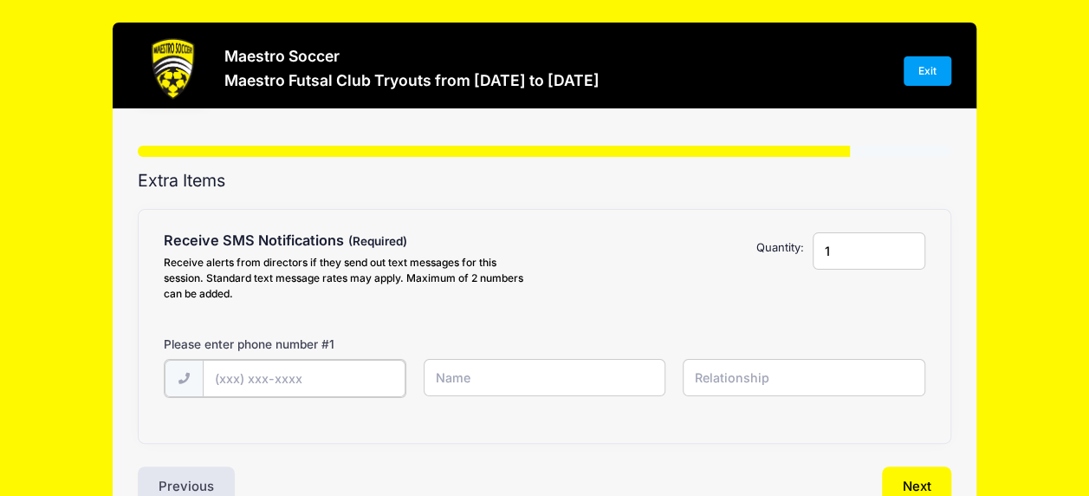
click at [282, 379] on input "text" at bounding box center [305, 378] width 204 height 37
type input "[PHONE_NUMBER]"
type input "[PERSON_NAME]"
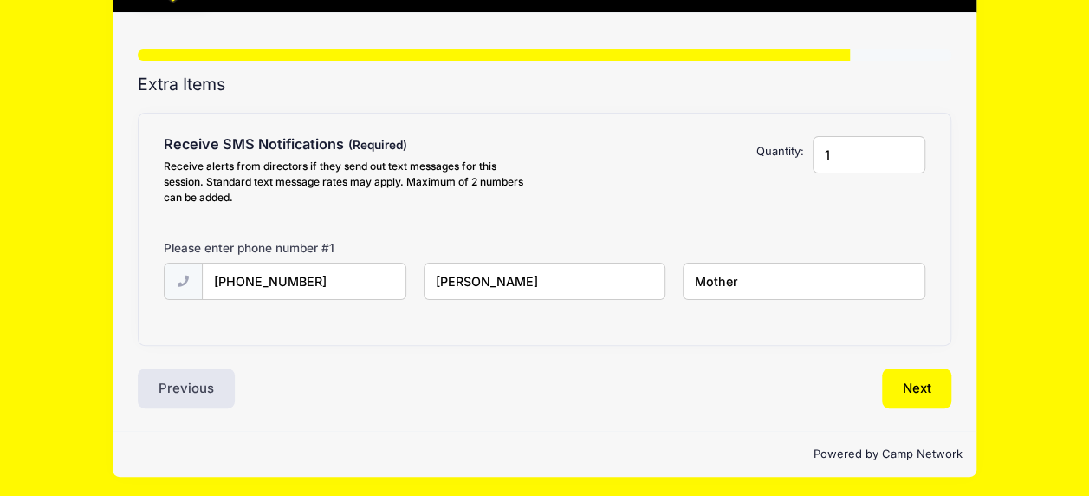
scroll to position [97, 0]
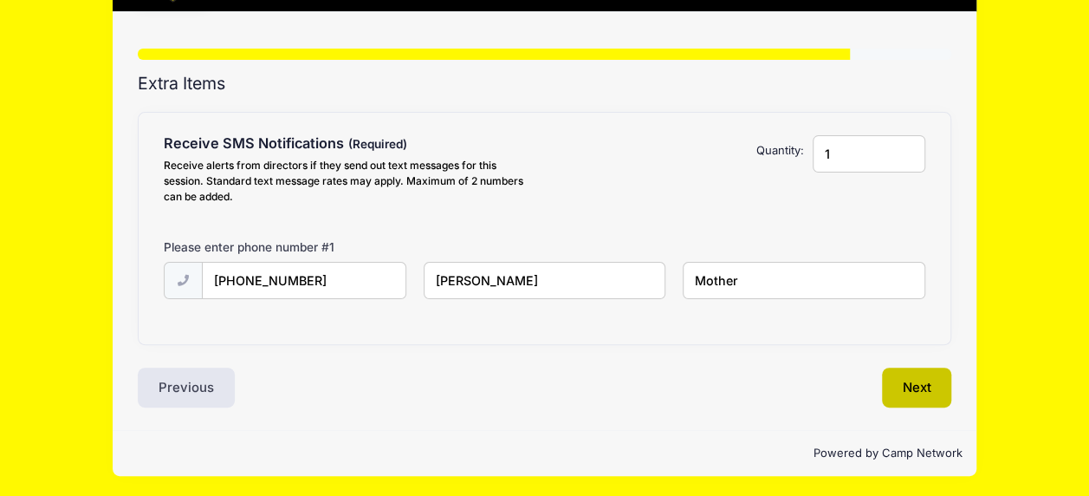
type input "Mother"
click at [909, 379] on button "Next" at bounding box center [917, 387] width 70 height 40
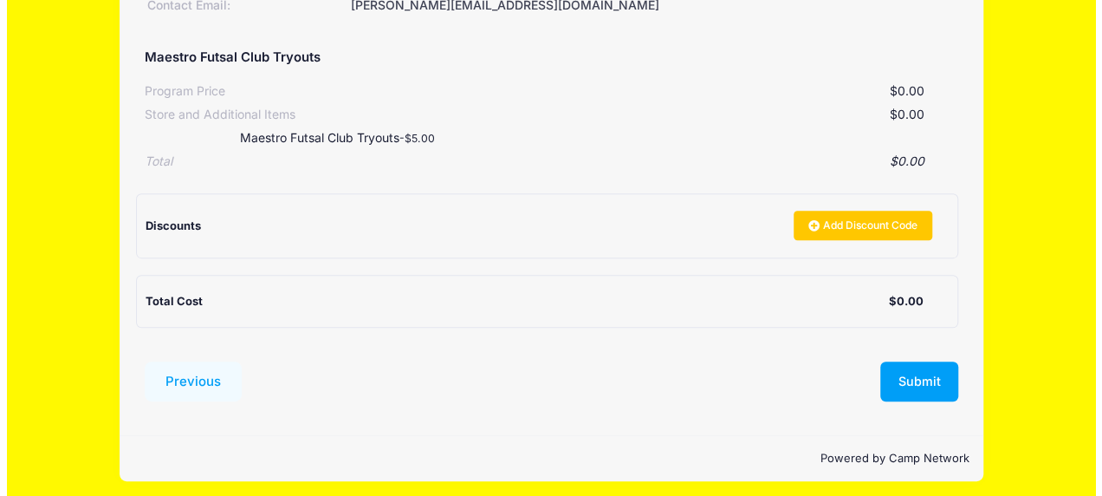
scroll to position [296, 0]
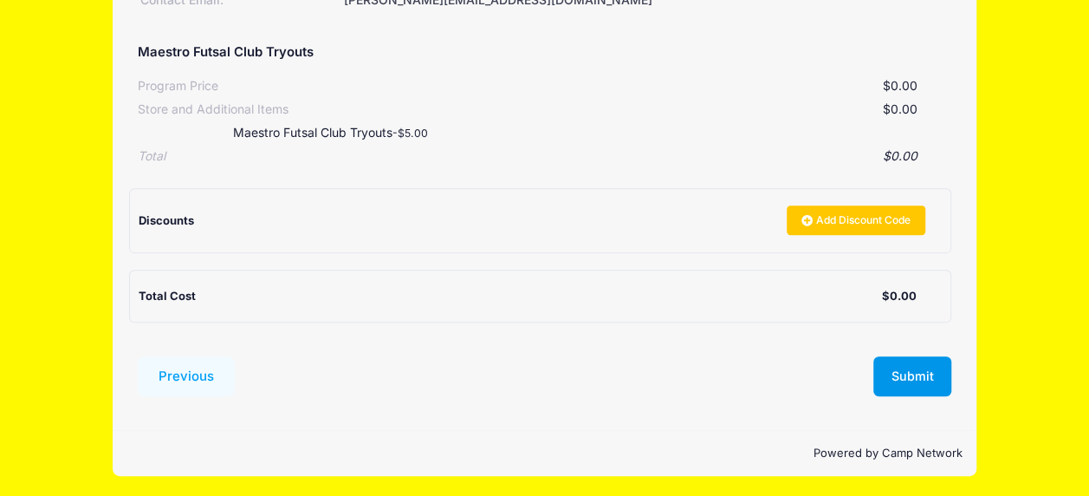
click at [925, 373] on button "Submit" at bounding box center [912, 376] width 78 height 40
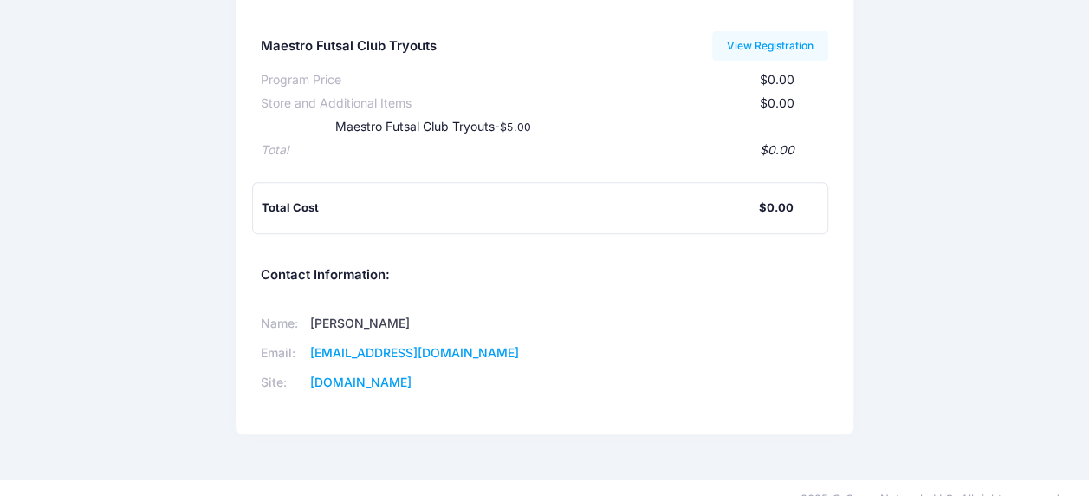
scroll to position [250, 0]
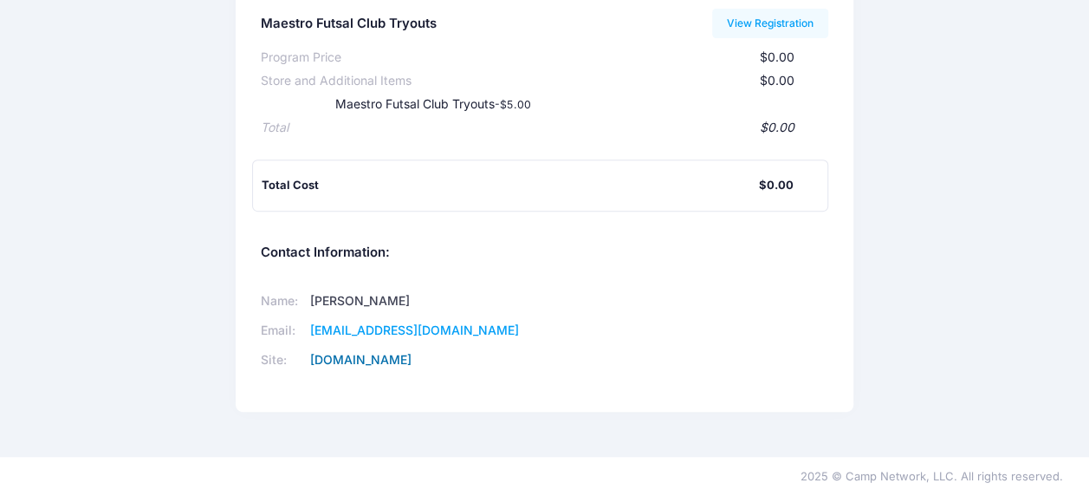
click at [405, 352] on link "www.maestrosoccer.com" at bounding box center [360, 359] width 101 height 15
